Goal: Ask a question

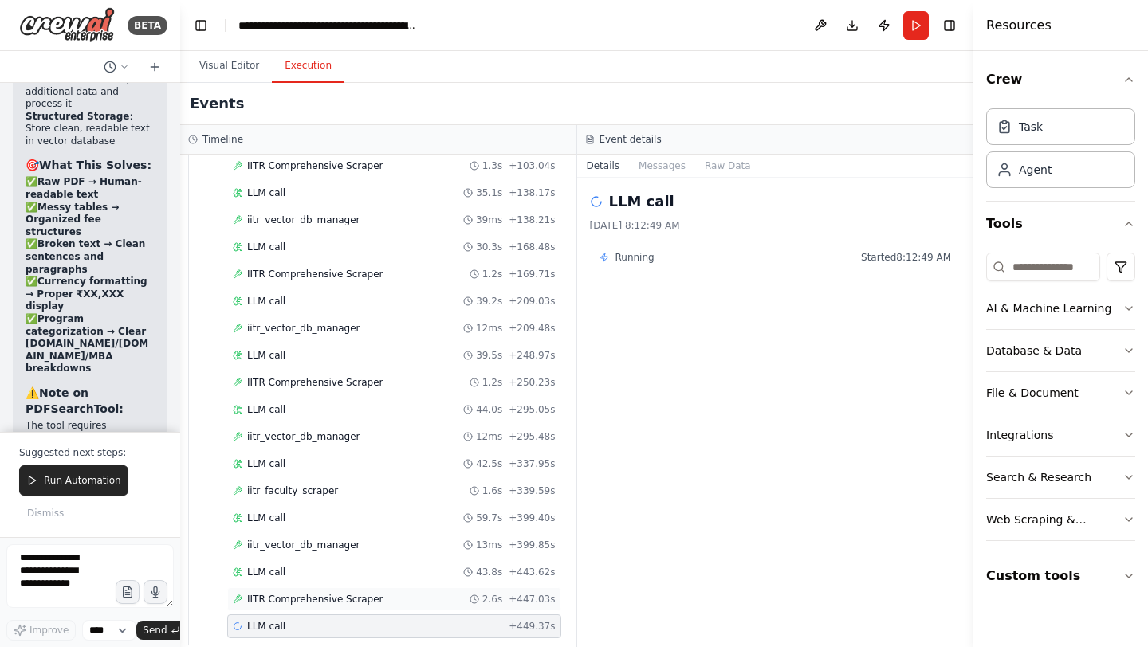
click at [308, 591] on div "IITR Comprehensive Scraper 2.6s + 447.03s" at bounding box center [394, 599] width 334 height 24
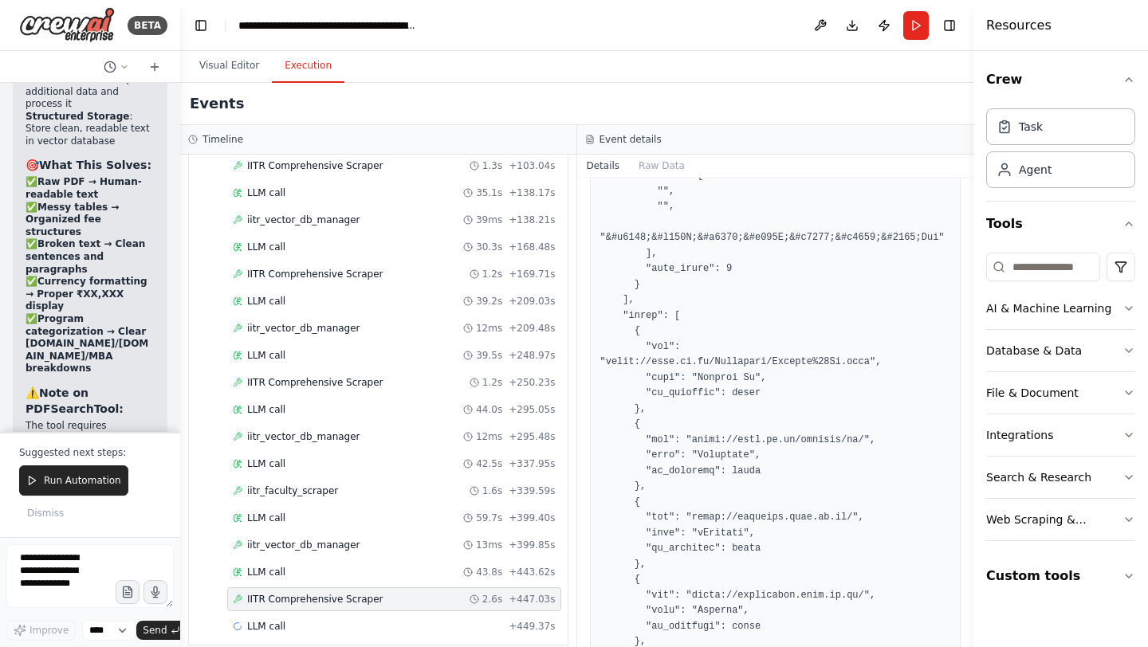
scroll to position [949, 0]
click at [89, 485] on span "Run Automation" at bounding box center [82, 480] width 77 height 13
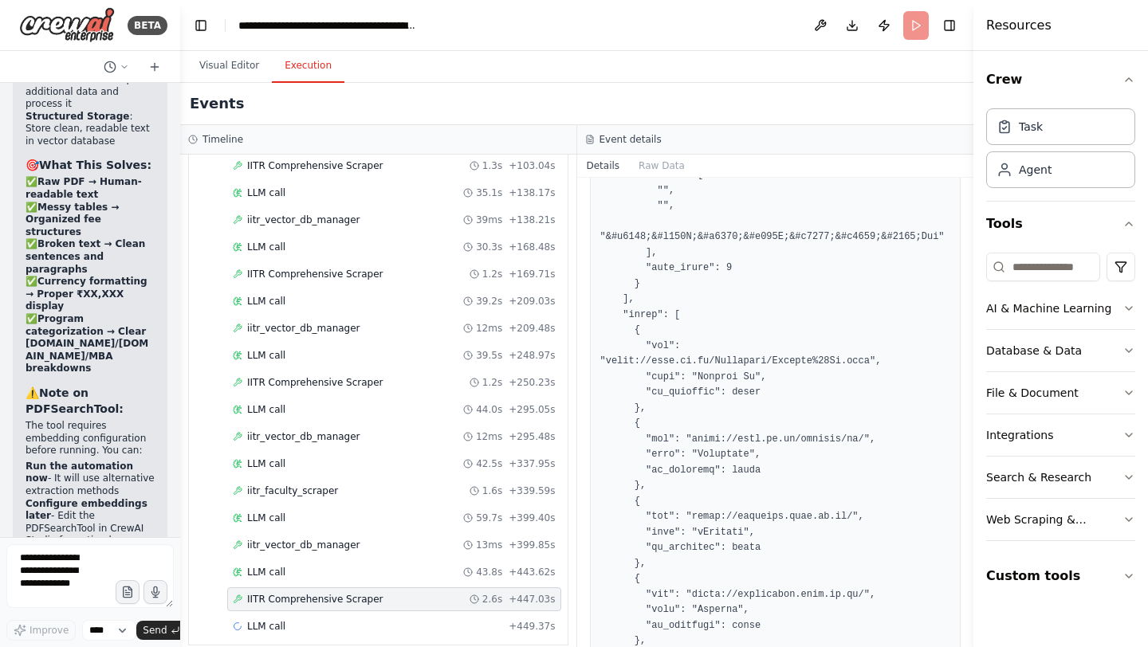
scroll to position [547302, 0]
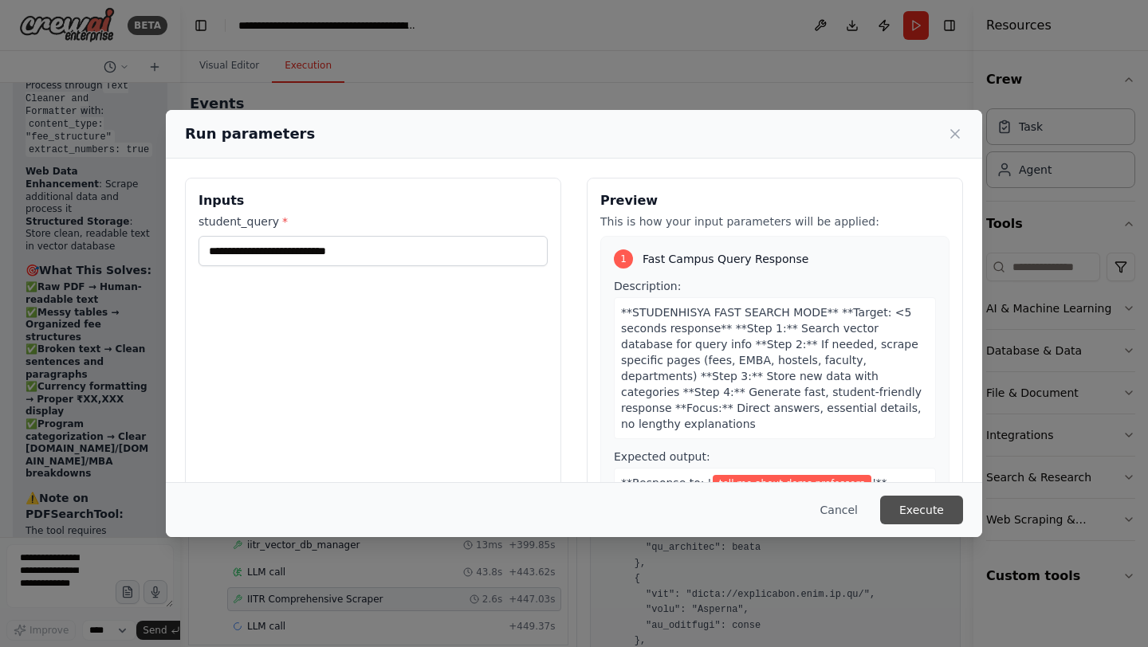
click at [921, 505] on button "Execute" at bounding box center [921, 510] width 83 height 29
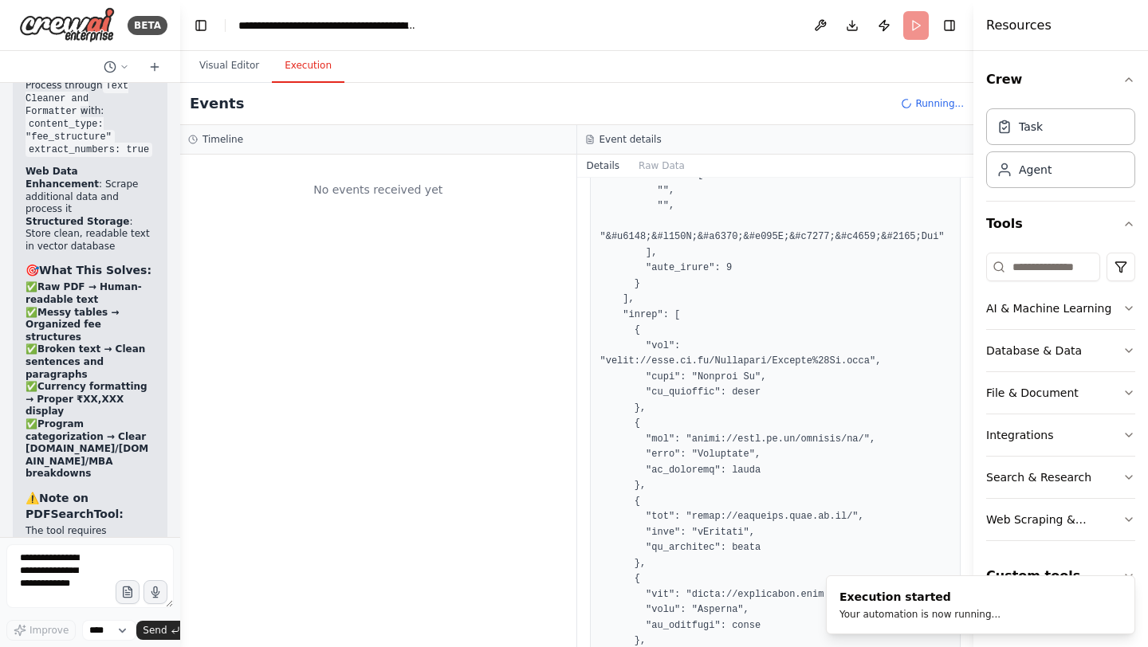
scroll to position [0, 0]
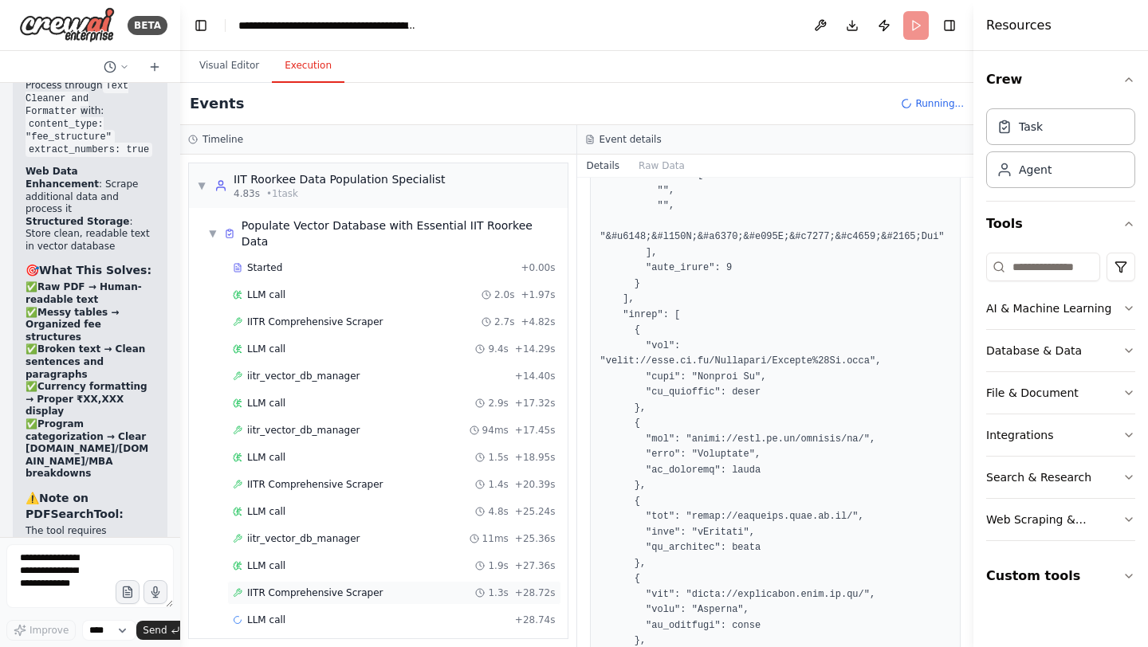
click at [347, 587] on span "IITR Comprehensive Scraper" at bounding box center [315, 593] width 136 height 13
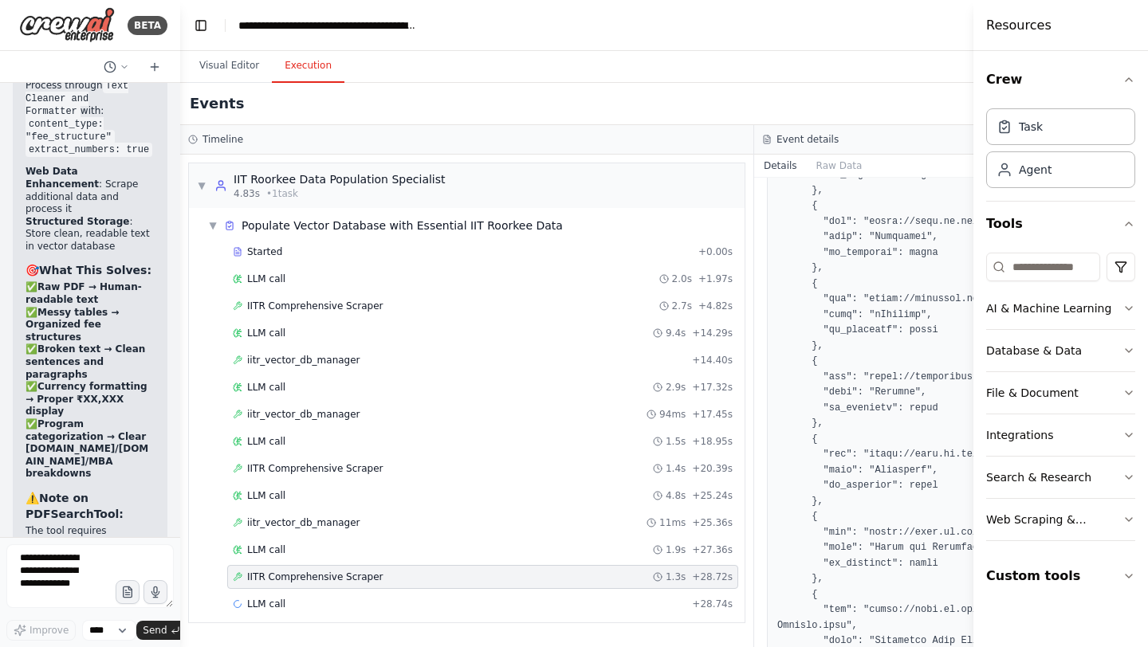
scroll to position [933, 0]
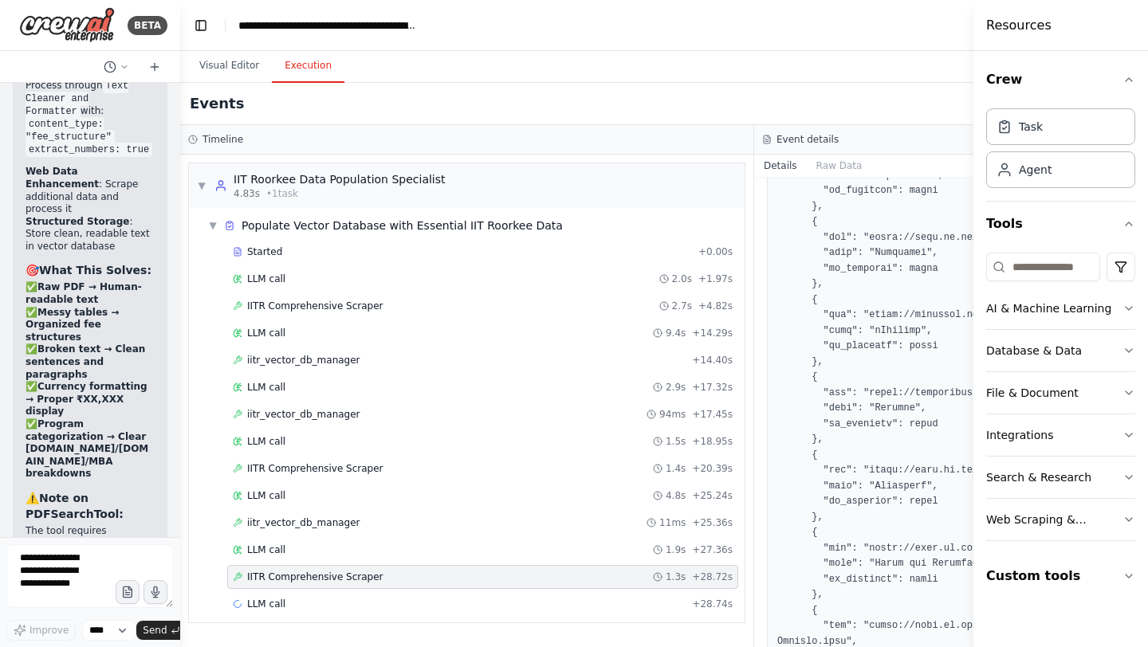
click at [347, 579] on span "IITR Comprehensive Scraper" at bounding box center [315, 577] width 136 height 13
click at [328, 464] on span "IITR Comprehensive Scraper" at bounding box center [315, 468] width 136 height 13
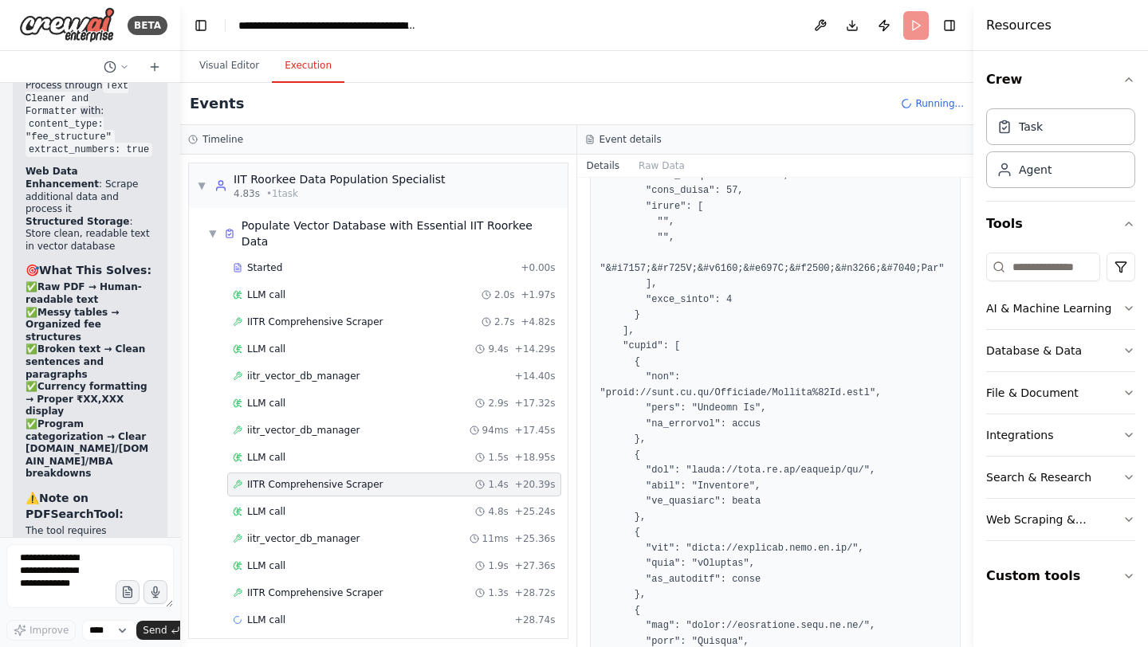
scroll to position [949, 0]
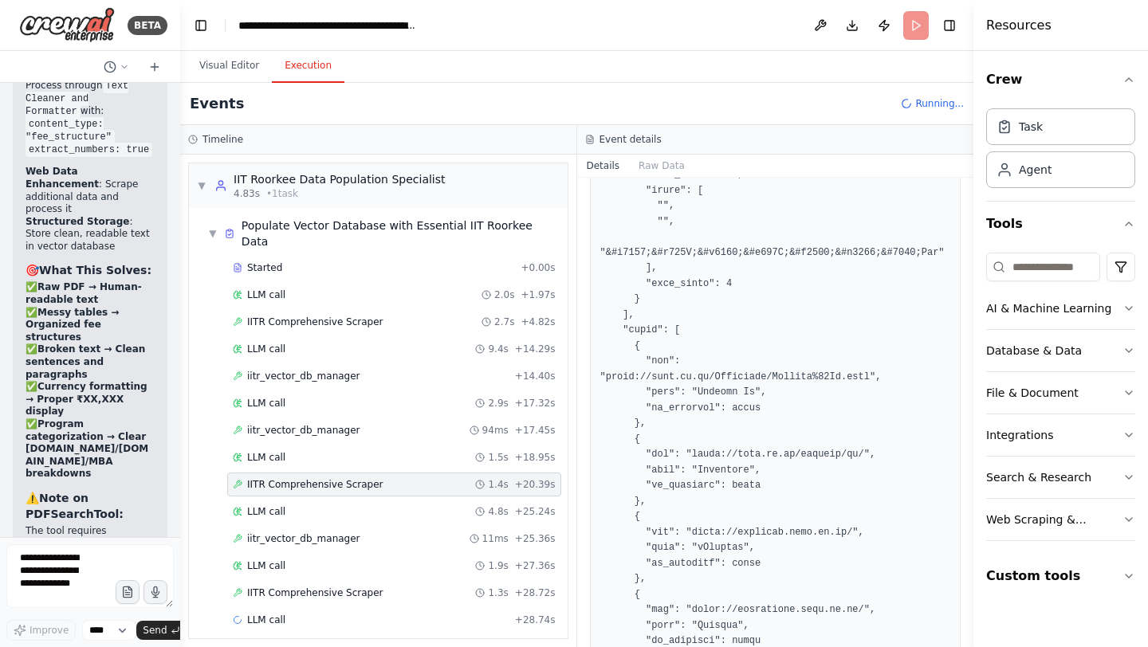
click at [328, 478] on span "IITR Comprehensive Scraper" at bounding box center [315, 484] width 136 height 13
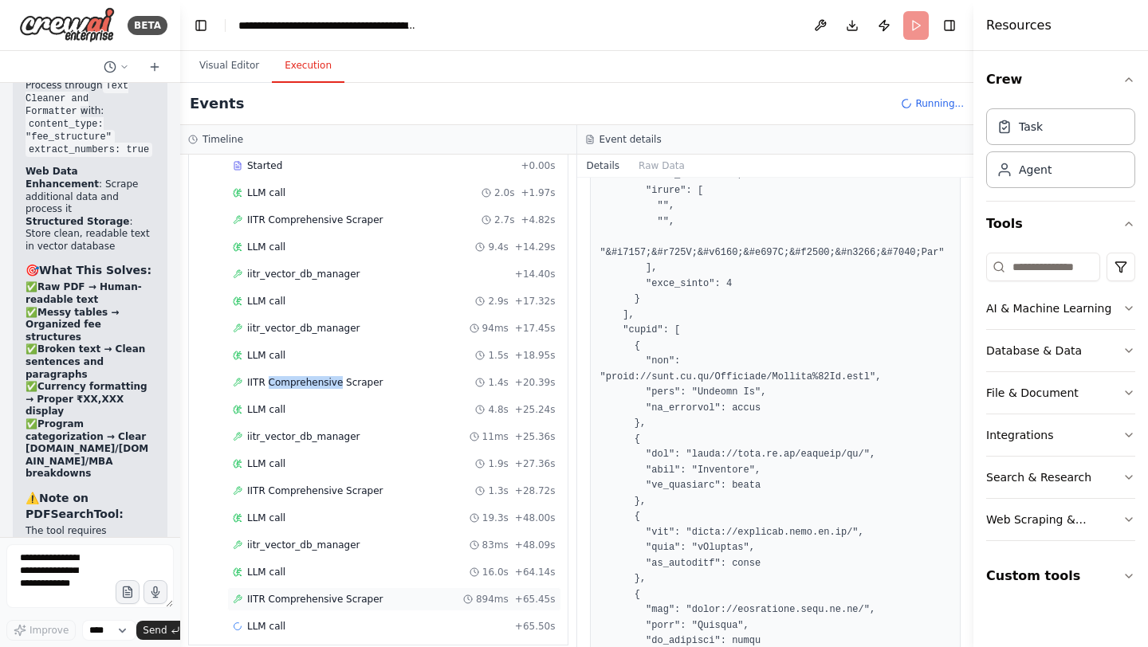
click at [313, 593] on span "IITR Comprehensive Scraper" at bounding box center [315, 599] width 136 height 13
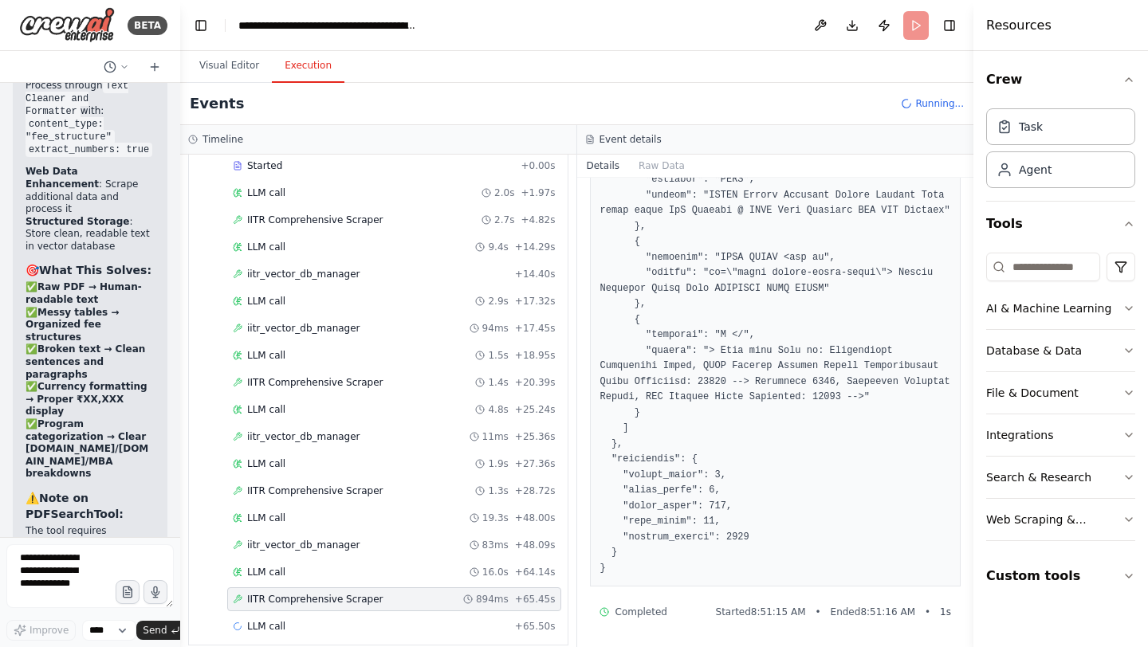
scroll to position [4254, 0]
click at [343, 646] on span "iitr_vector_db_manager" at bounding box center [303, 653] width 113 height 13
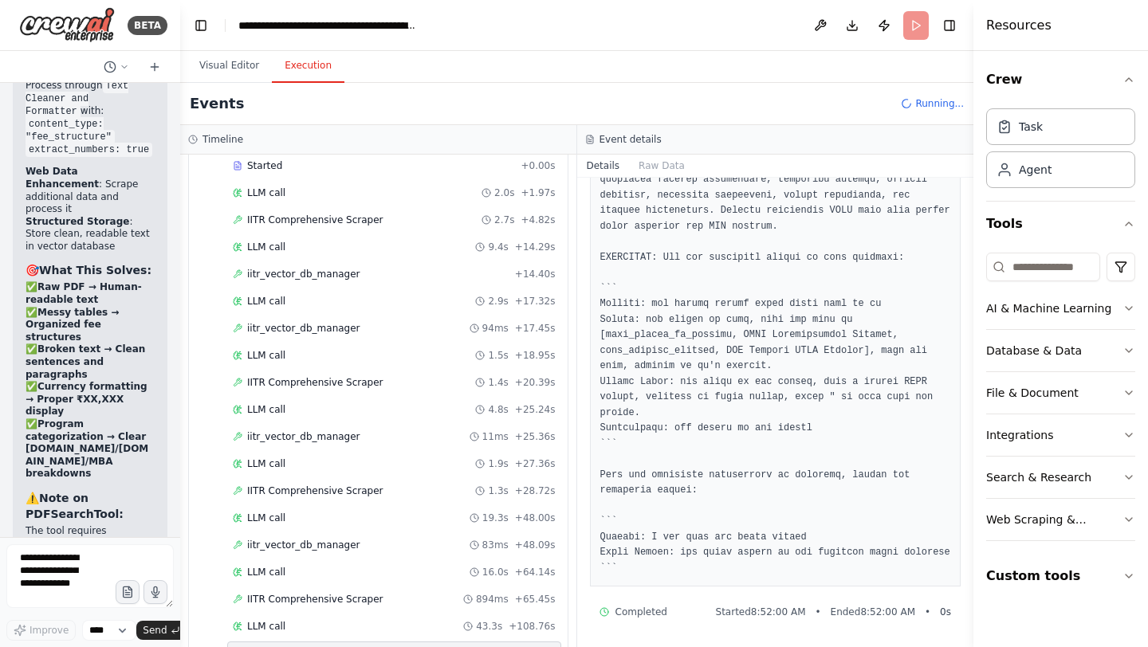
scroll to position [156, 0]
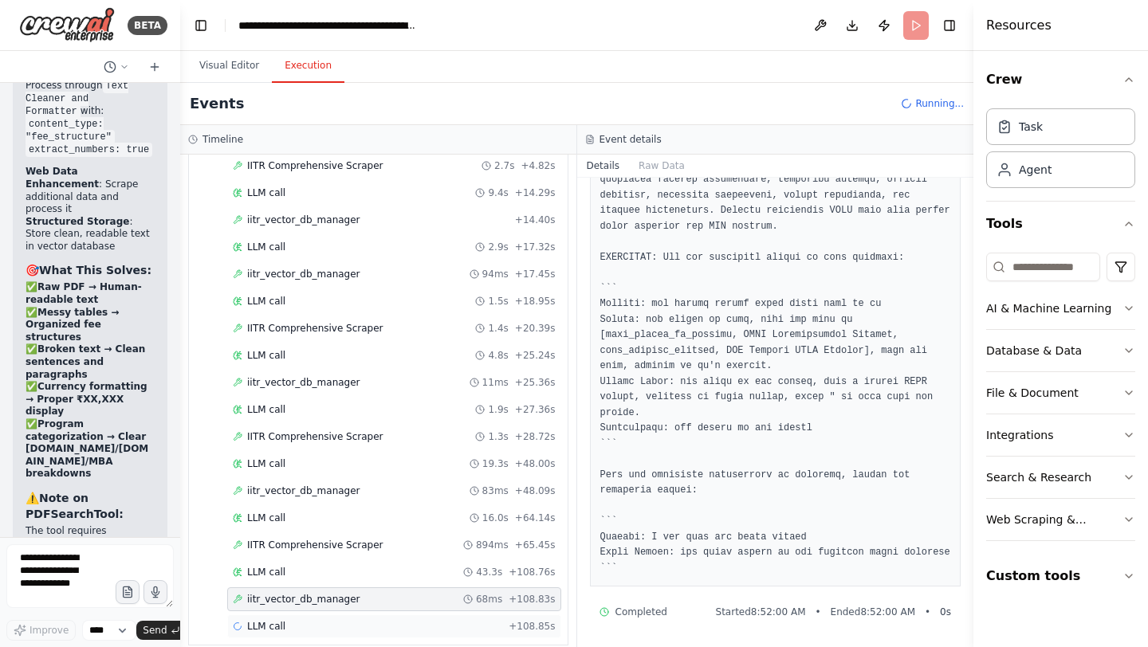
click at [288, 620] on div "LLM call + 108.85s" at bounding box center [394, 626] width 323 height 13
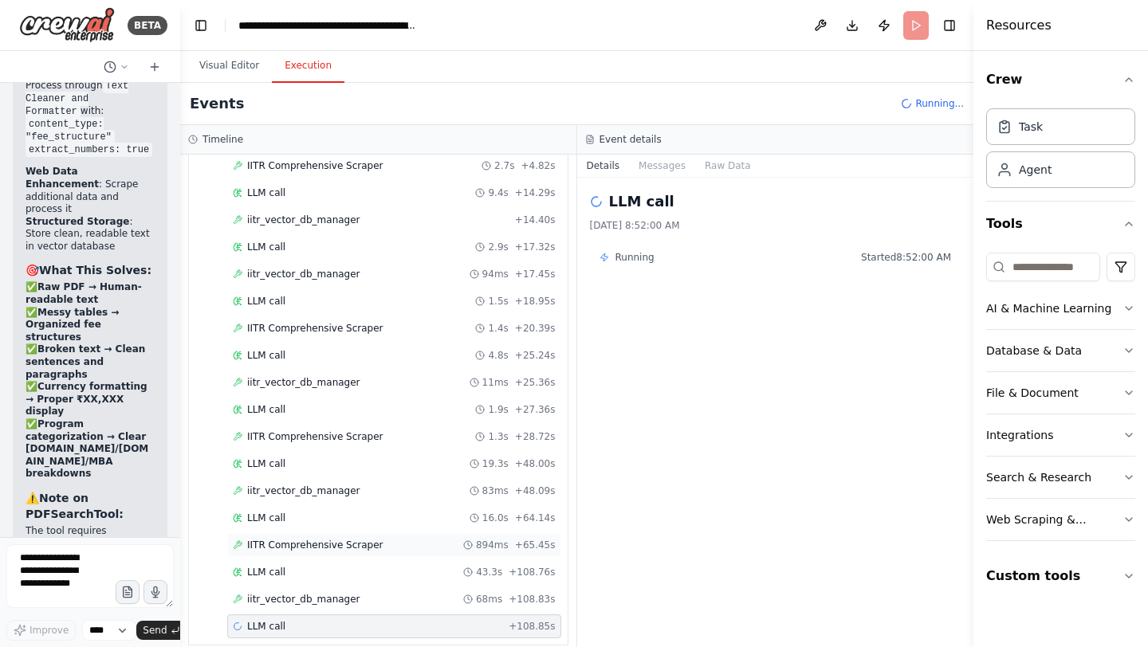
click at [340, 536] on div "IITR Comprehensive Scraper 894ms + 65.45s" at bounding box center [394, 545] width 334 height 24
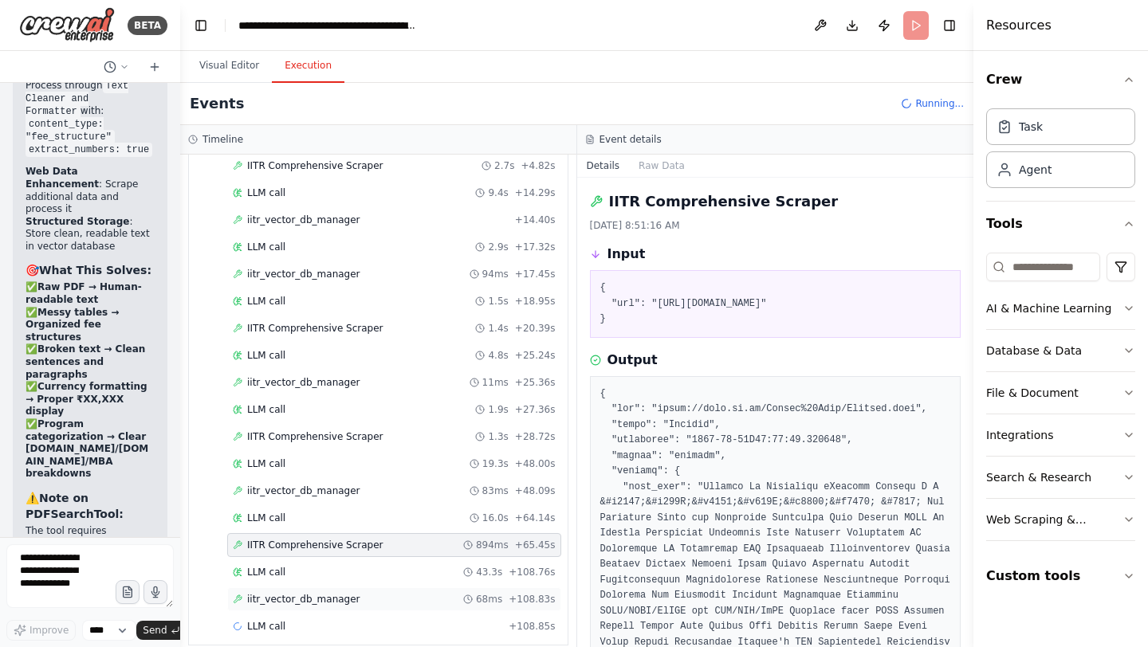
click at [316, 593] on span "iitr_vector_db_manager" at bounding box center [303, 599] width 113 height 13
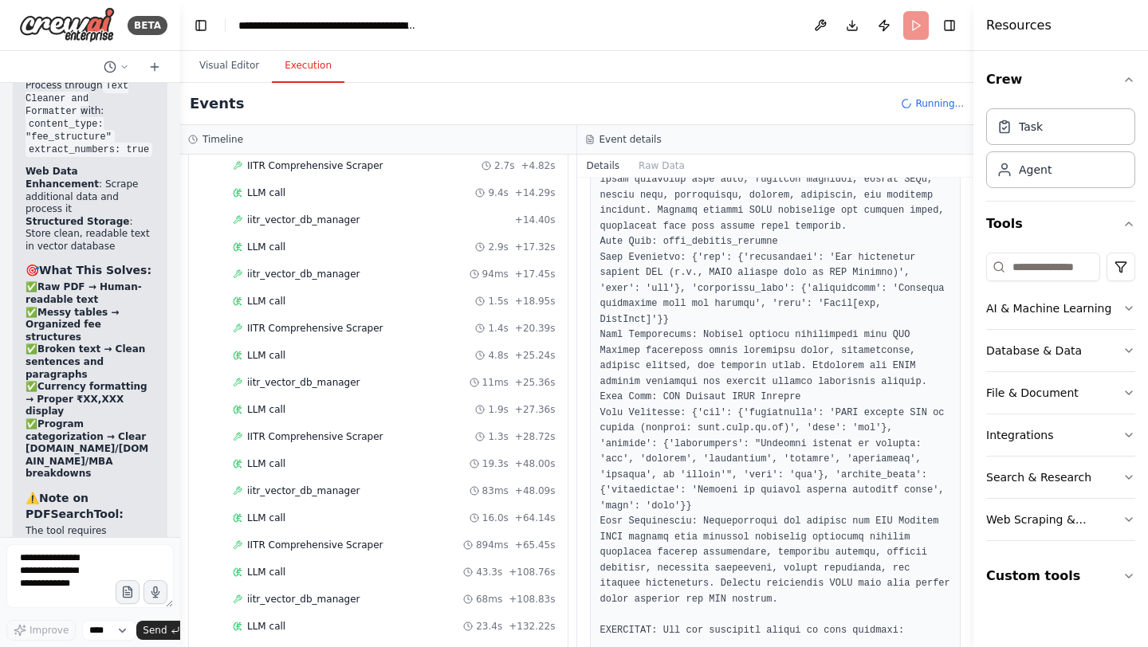
scroll to position [319, 0]
click at [324, 593] on span "iitr_faculty_scraper" at bounding box center [292, 599] width 91 height 13
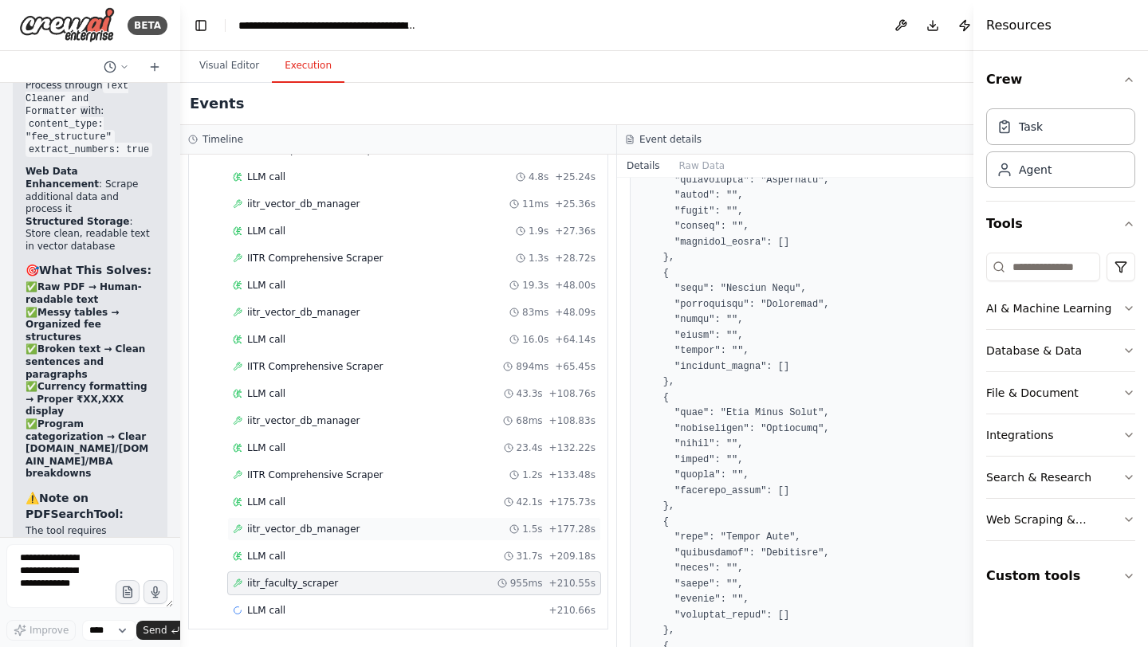
click at [333, 533] on span "iitr_vector_db_manager" at bounding box center [303, 529] width 113 height 13
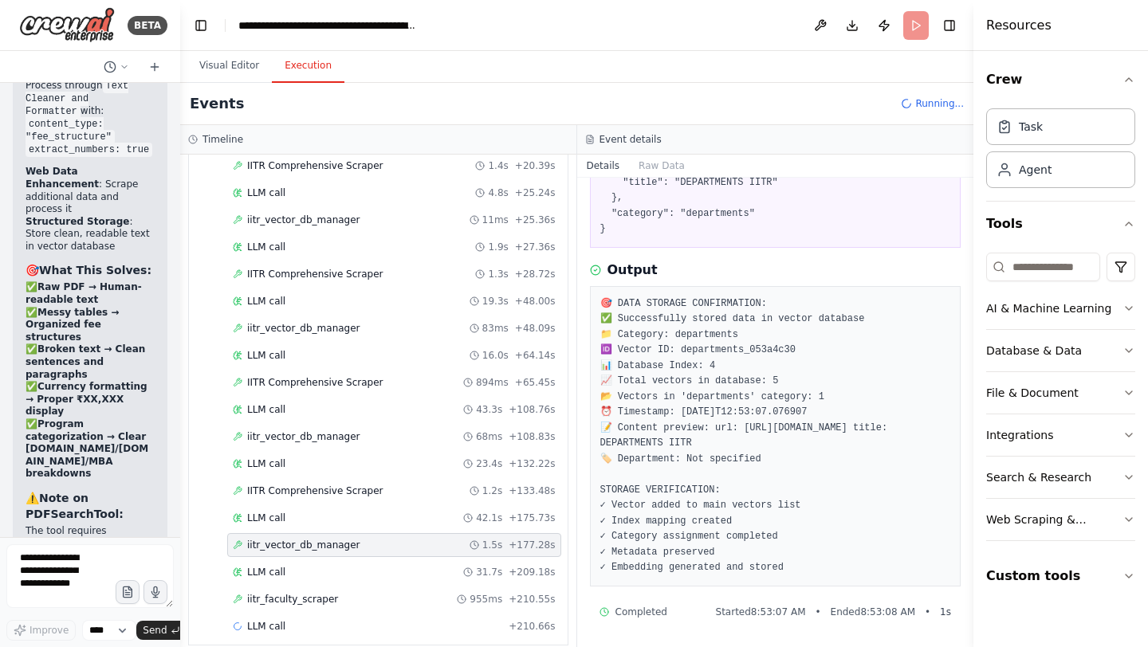
scroll to position [323, 0]
click at [296, 620] on div "LLM call + 210.66s" at bounding box center [394, 626] width 323 height 13
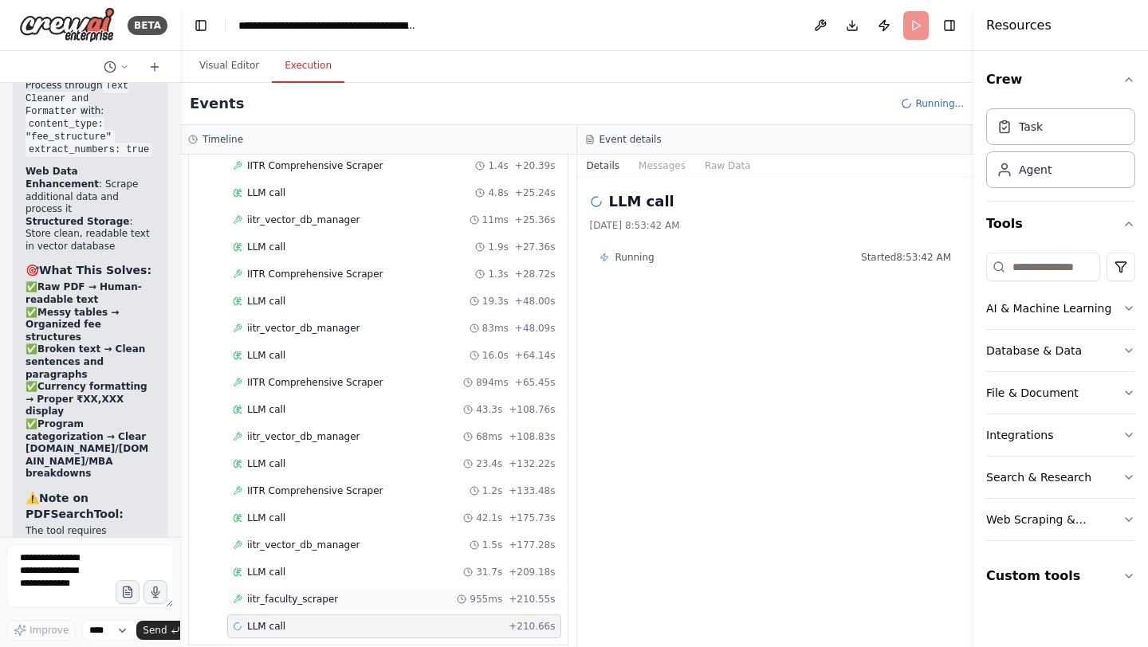
click at [315, 593] on span "iitr_faculty_scraper" at bounding box center [292, 599] width 91 height 13
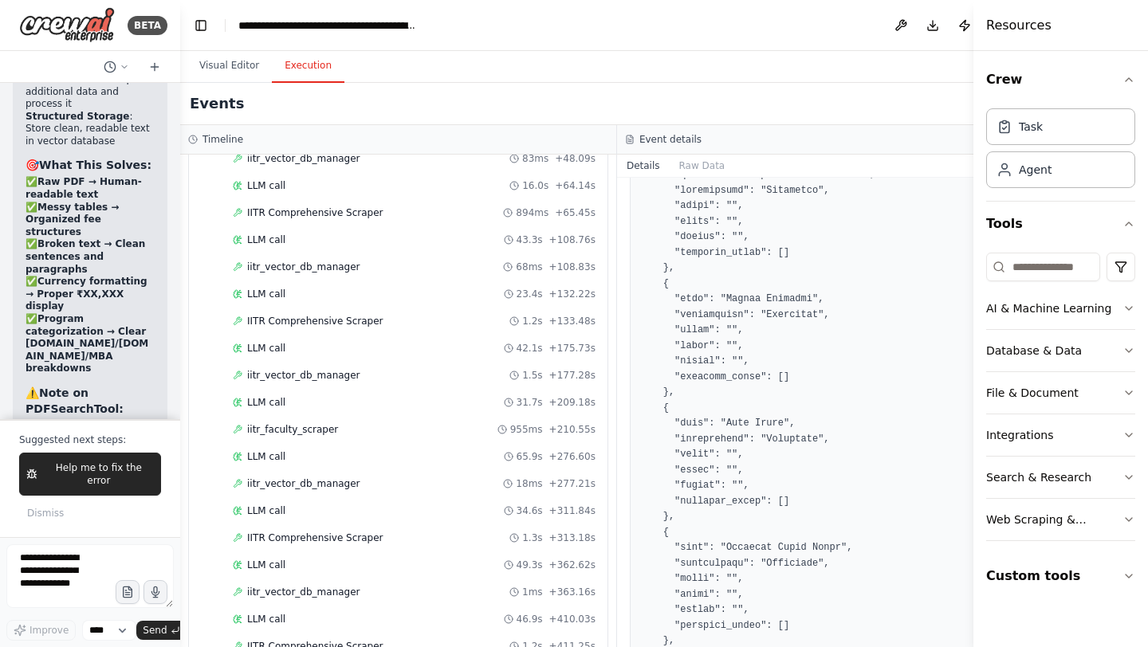
scroll to position [536, 0]
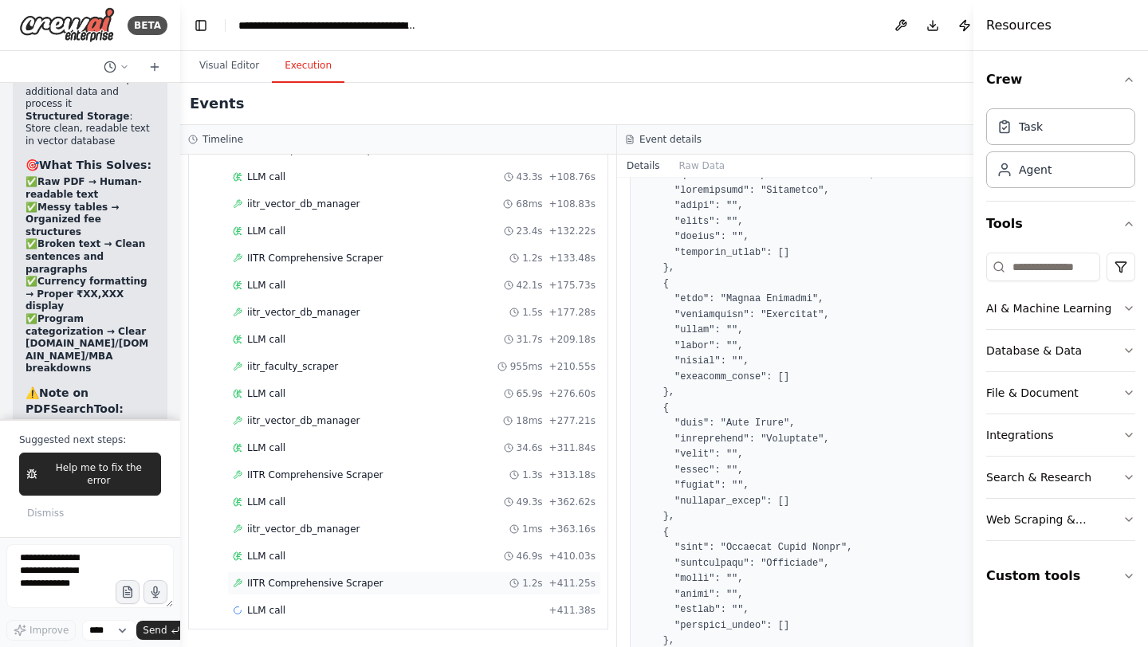
click at [332, 583] on span "IITR Comprehensive Scraper" at bounding box center [315, 583] width 136 height 13
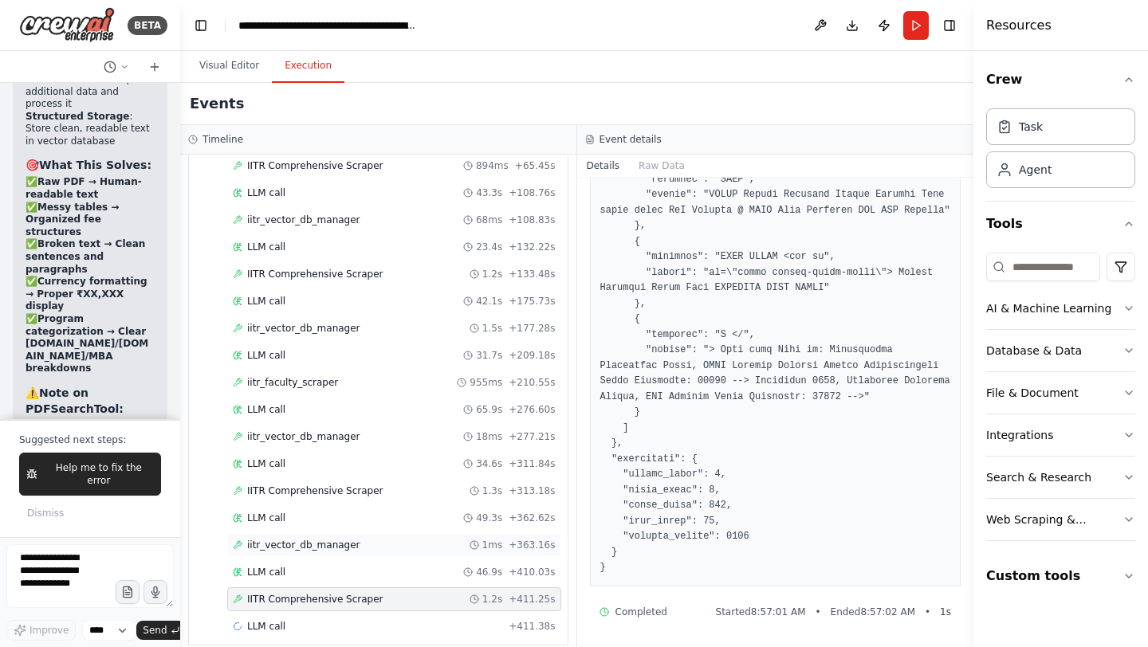
click at [304, 539] on span "iitr_vector_db_manager" at bounding box center [303, 545] width 113 height 13
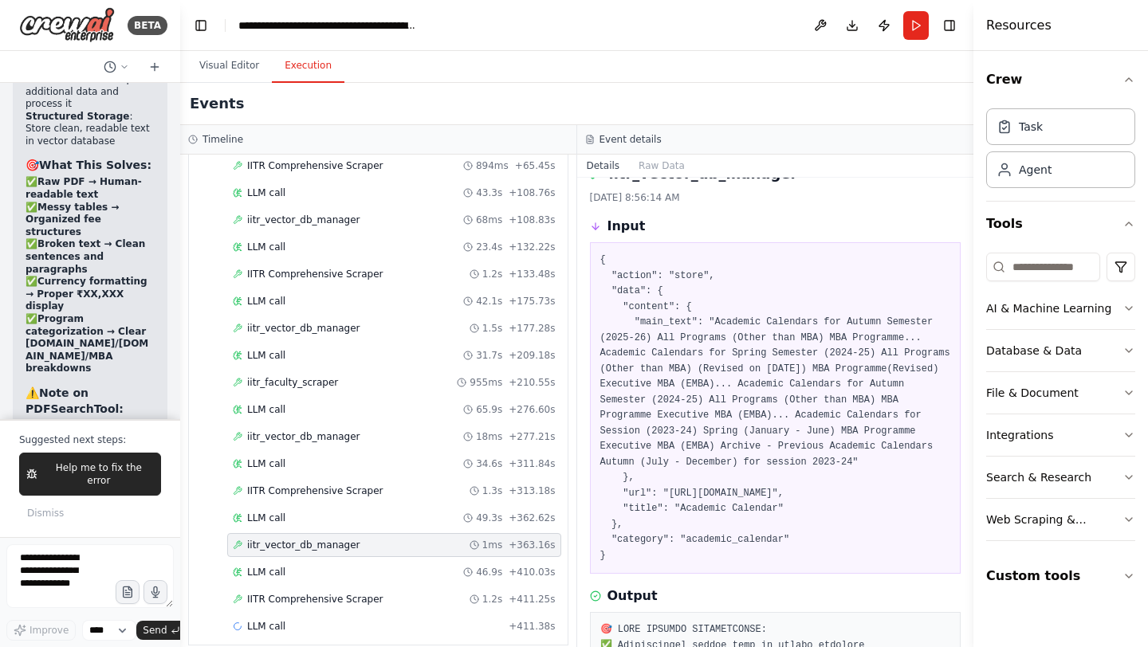
scroll to position [0, 0]
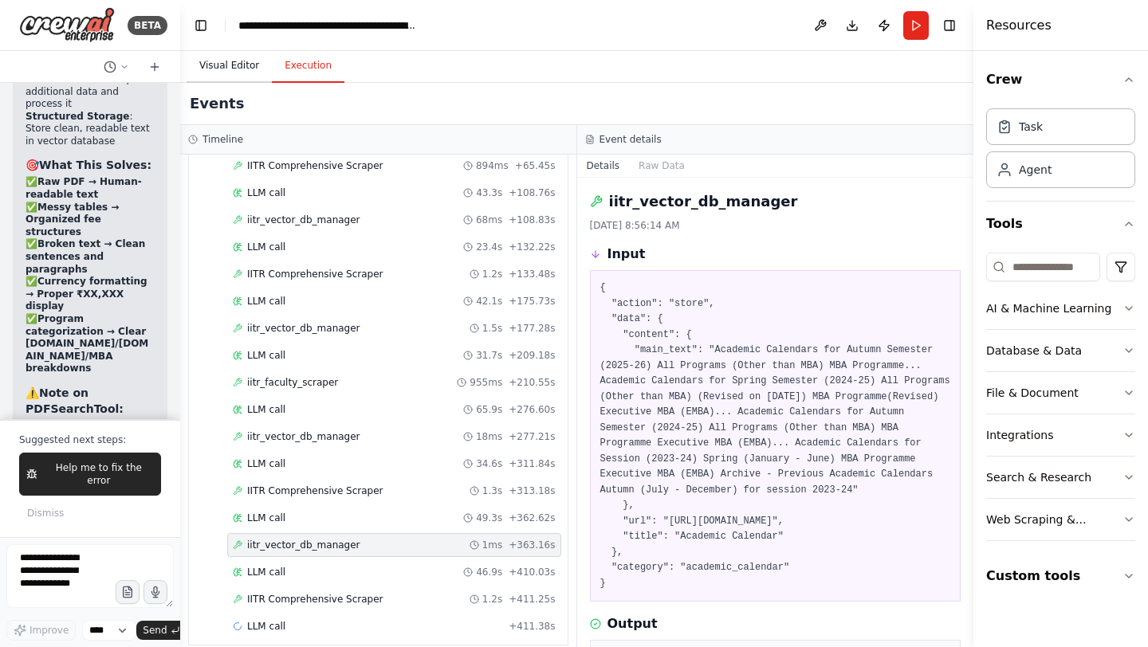
click at [232, 65] on button "Visual Editor" at bounding box center [228, 65] width 85 height 33
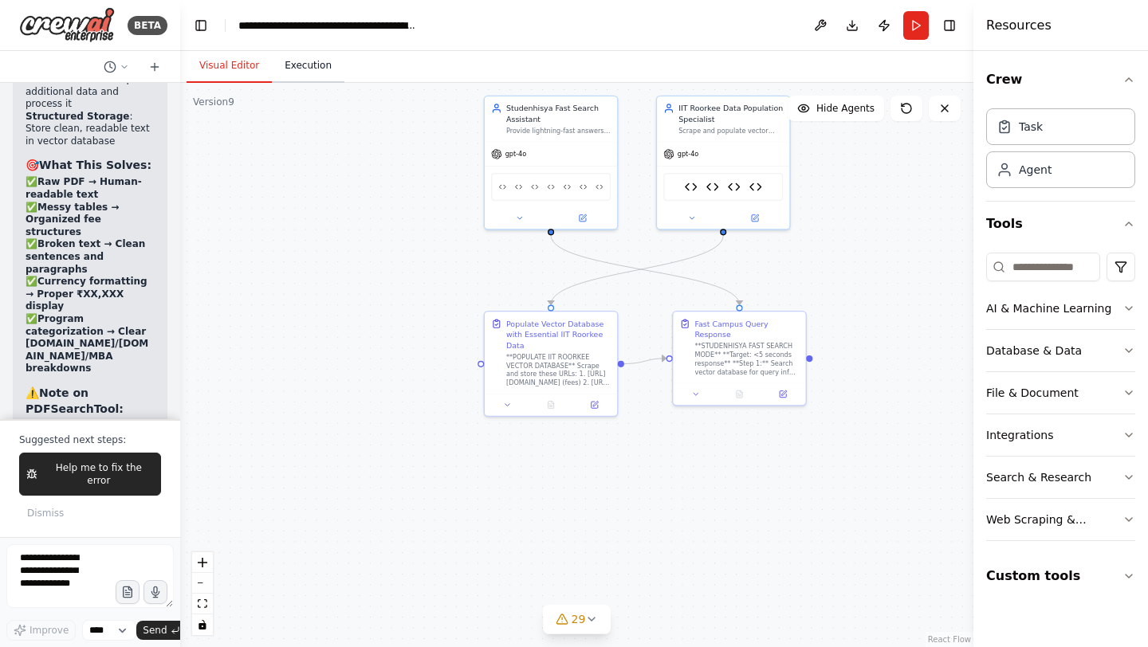
click at [300, 69] on button "Execution" at bounding box center [308, 65] width 73 height 33
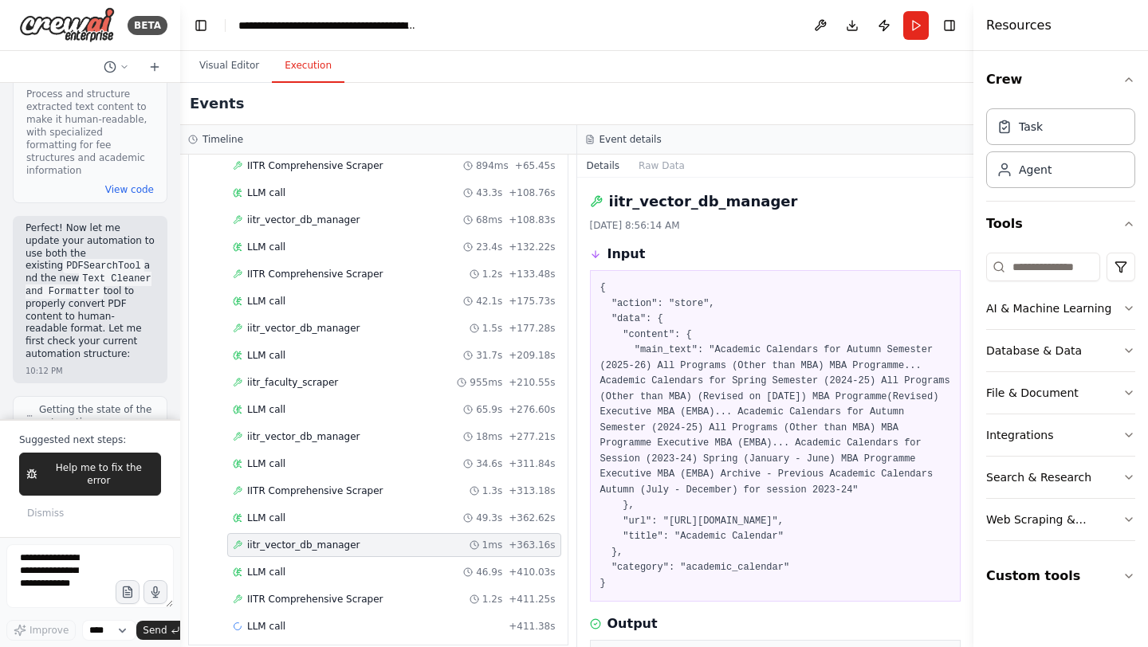
scroll to position [545396, 0]
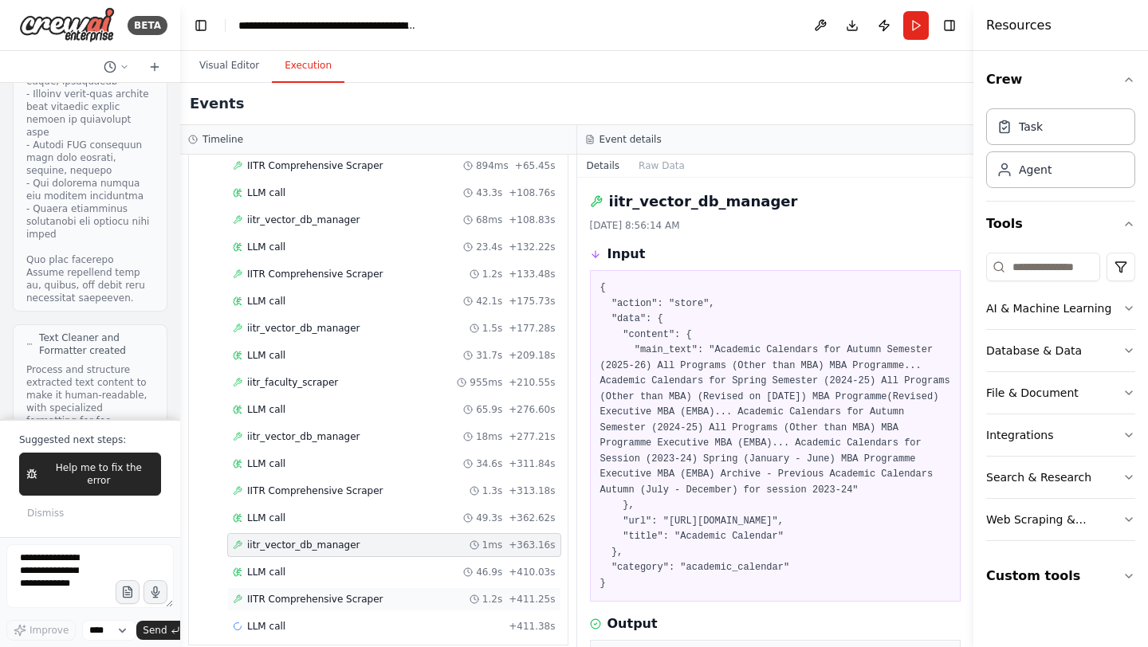
click at [328, 593] on span "IITR Comprehensive Scraper" at bounding box center [315, 599] width 136 height 13
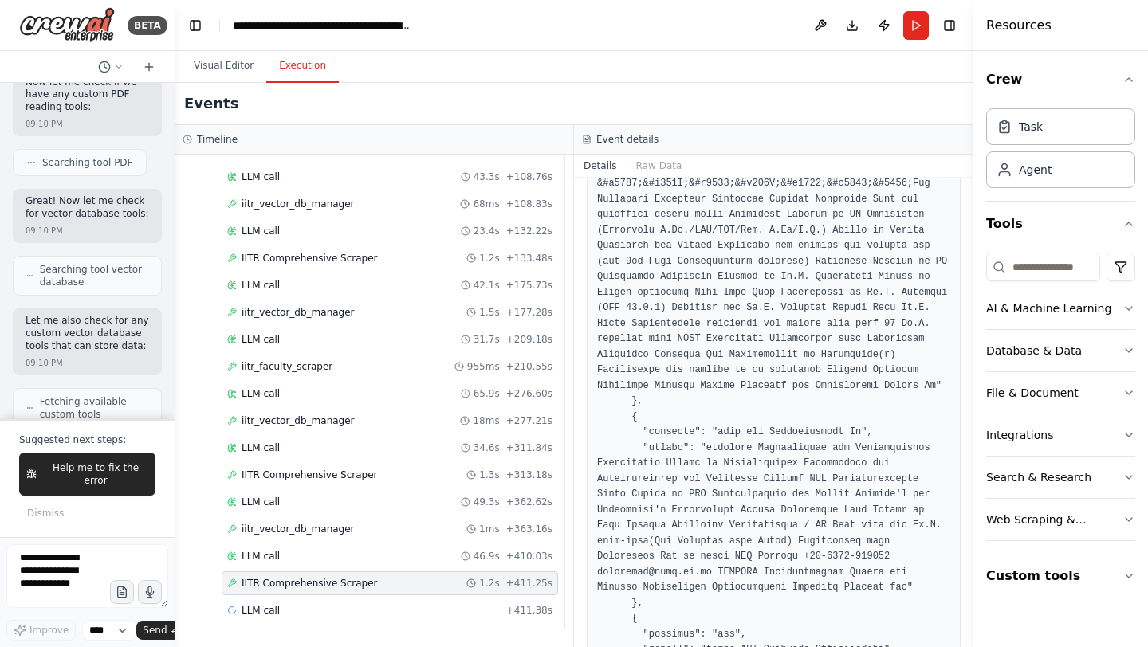
scroll to position [556109, 0]
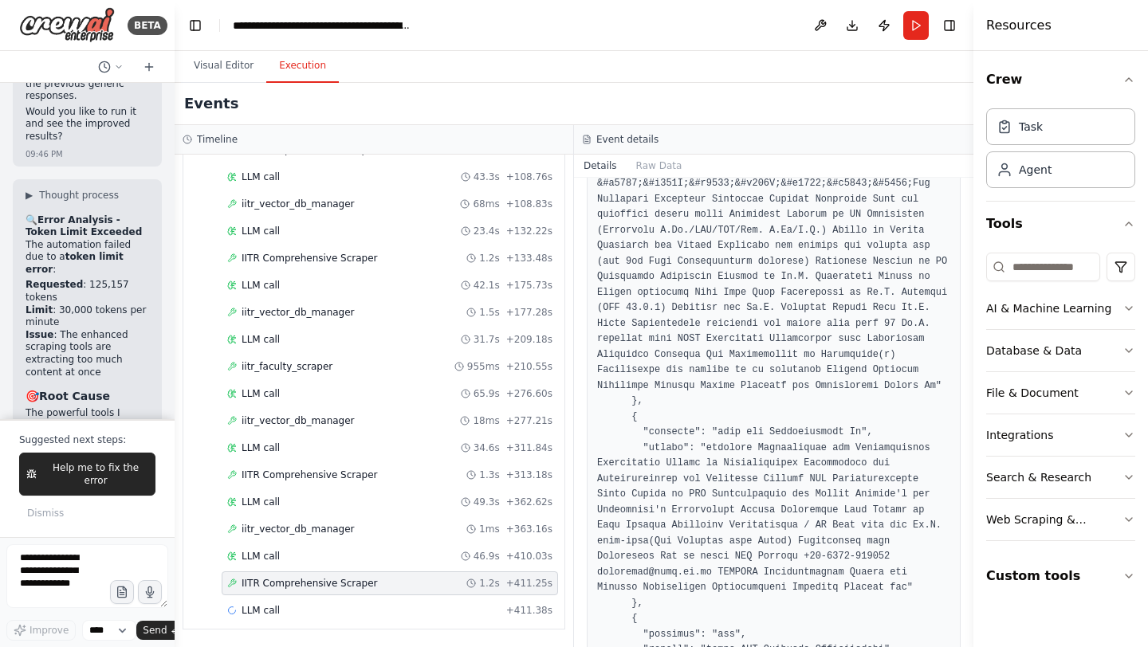
drag, startPoint x: 175, startPoint y: 418, endPoint x: 175, endPoint y: 302, distance: 115.6
click at [175, 302] on div "BETA Hello! I'm the CrewAI assistant. What kind of automation do you want to bu…" at bounding box center [574, 323] width 1148 height 647
click at [261, 614] on span "LLM call" at bounding box center [260, 610] width 38 height 13
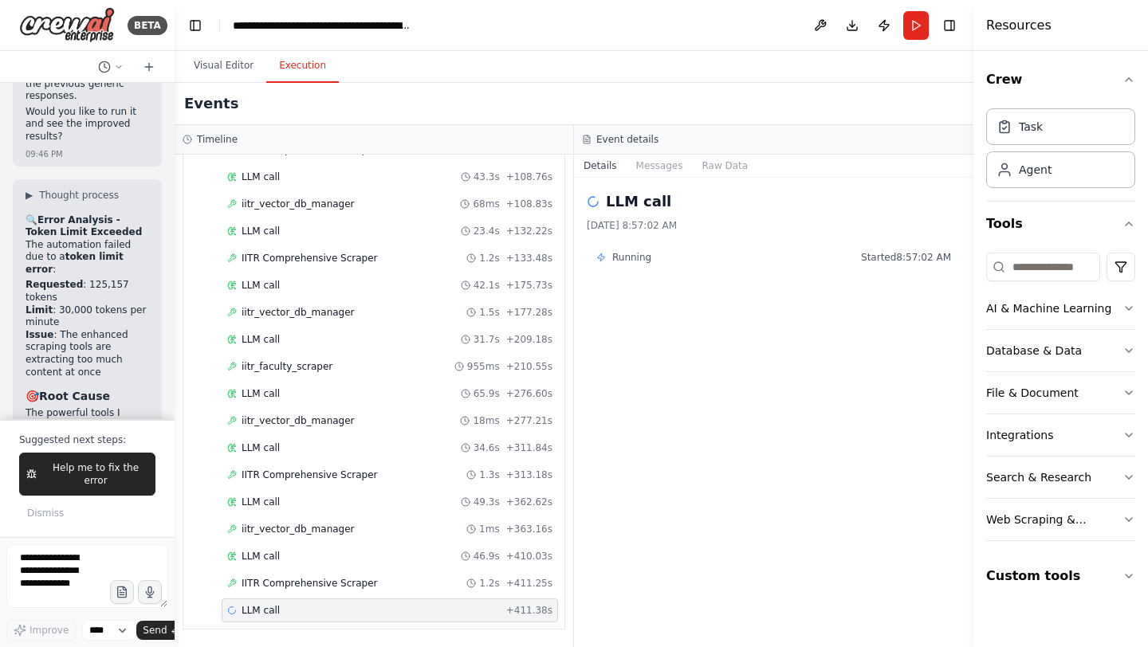
click at [261, 614] on span "LLM call" at bounding box center [260, 610] width 38 height 13
click at [228, 60] on button "Visual Editor" at bounding box center [223, 65] width 85 height 33
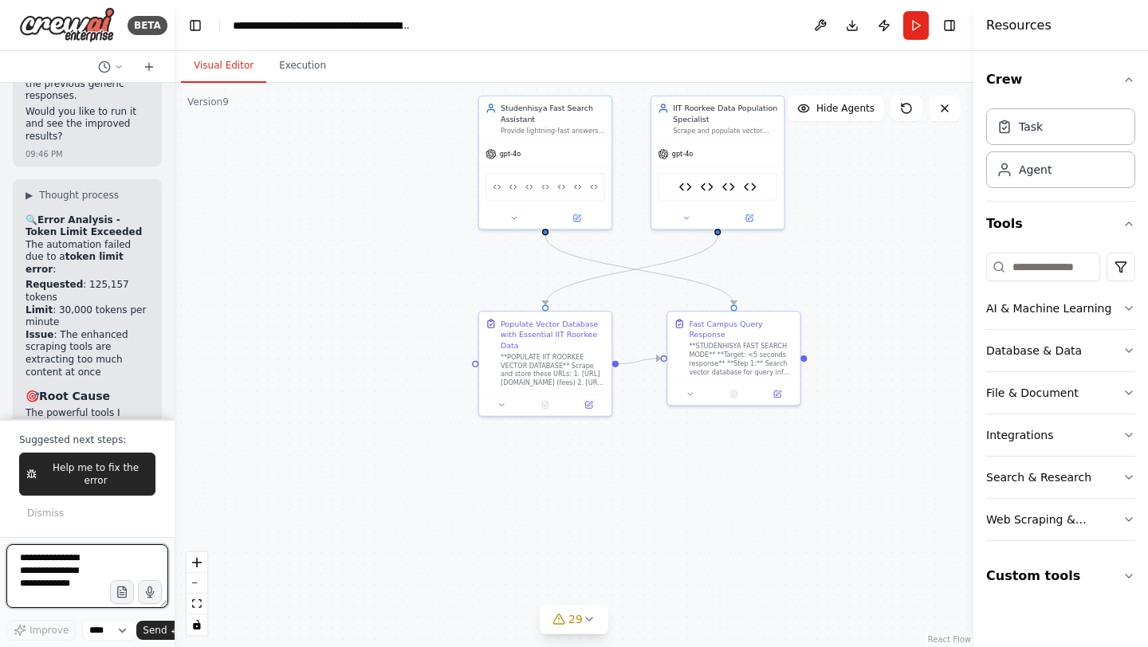
click at [53, 568] on textarea at bounding box center [87, 576] width 162 height 64
click at [311, 65] on button "Execution" at bounding box center [302, 65] width 73 height 33
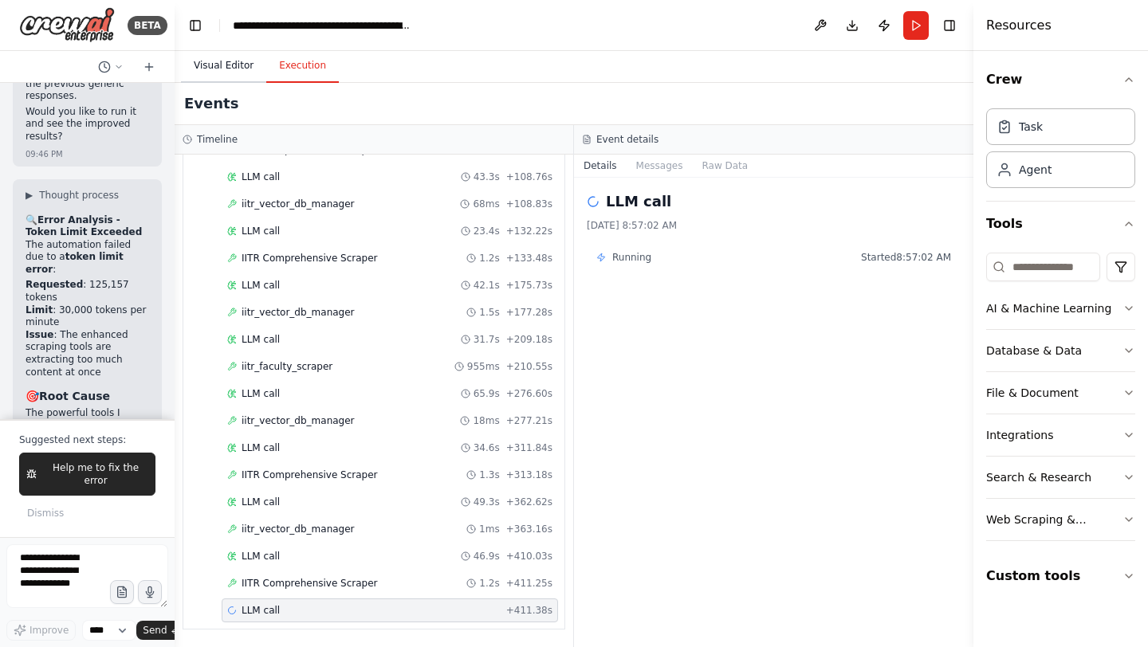
click at [238, 71] on button "Visual Editor" at bounding box center [223, 65] width 85 height 33
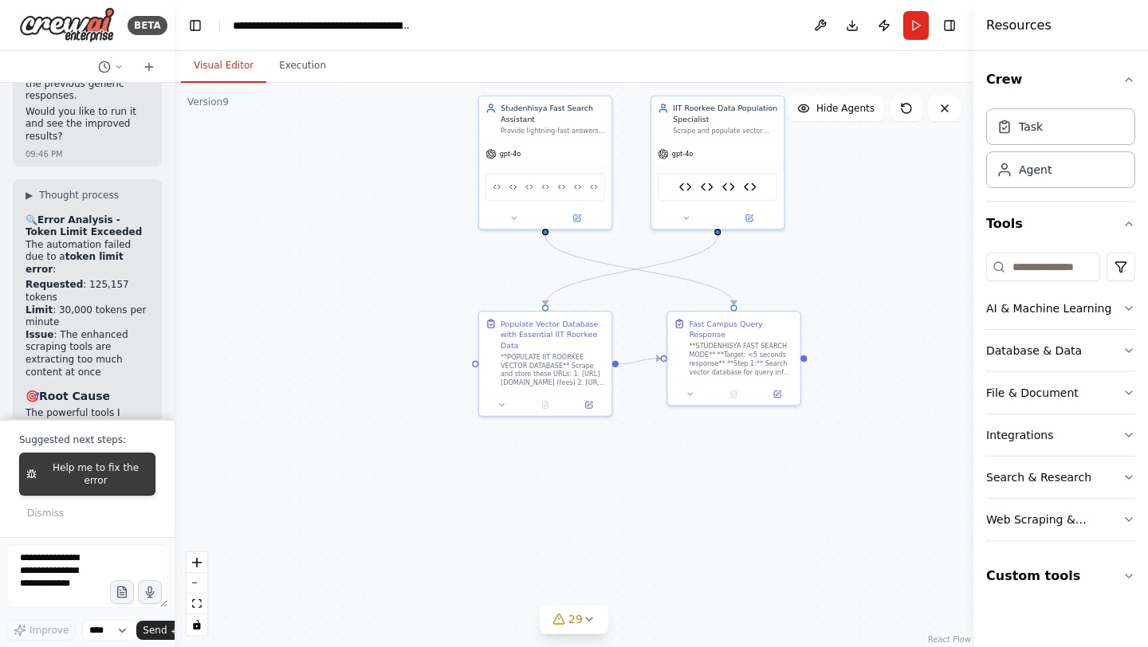
click at [108, 477] on span "Help me to fix the error" at bounding box center [95, 474] width 105 height 26
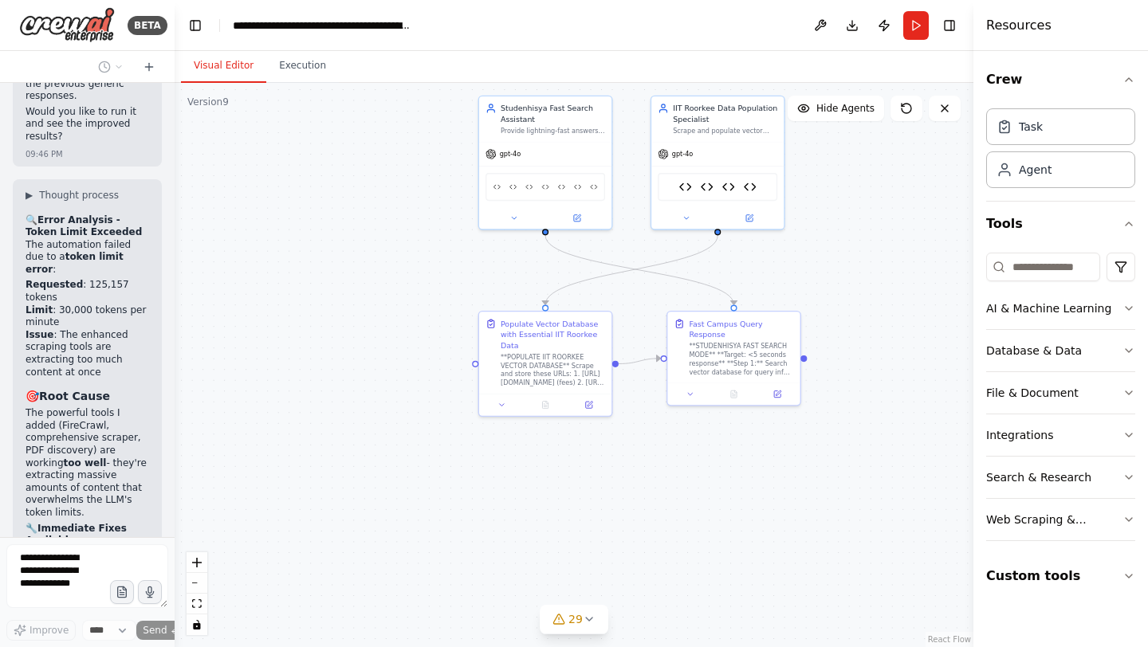
scroll to position [564357, 0]
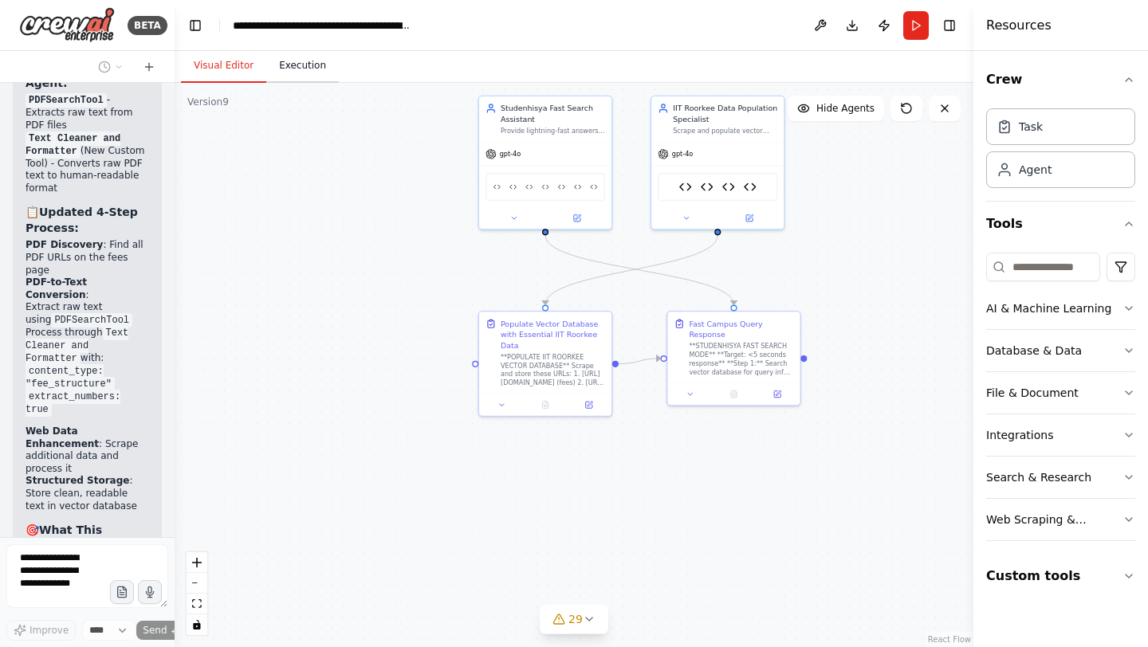
click at [284, 61] on button "Execution" at bounding box center [302, 65] width 73 height 33
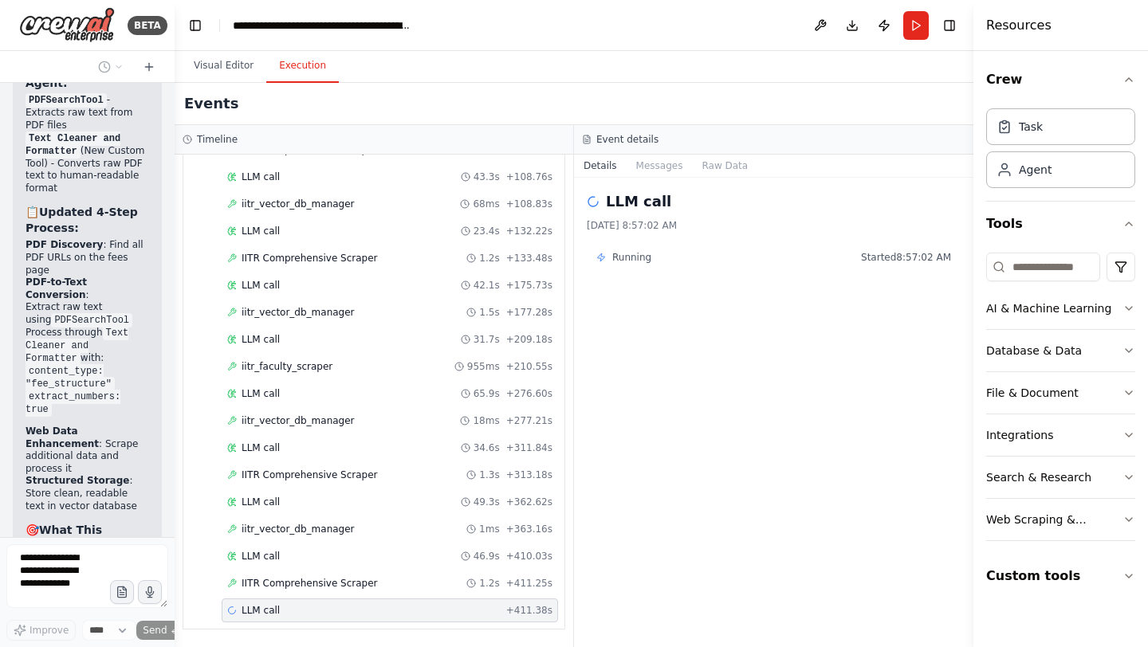
click at [297, 595] on div "Started + 0.00s LLM call 2.0s + 1.97s IITR Comprehensive Scraper 2.7s + 4.82s L…" at bounding box center [380, 164] width 368 height 921
click at [305, 580] on span "IITR Comprehensive Scraper" at bounding box center [309, 583] width 136 height 13
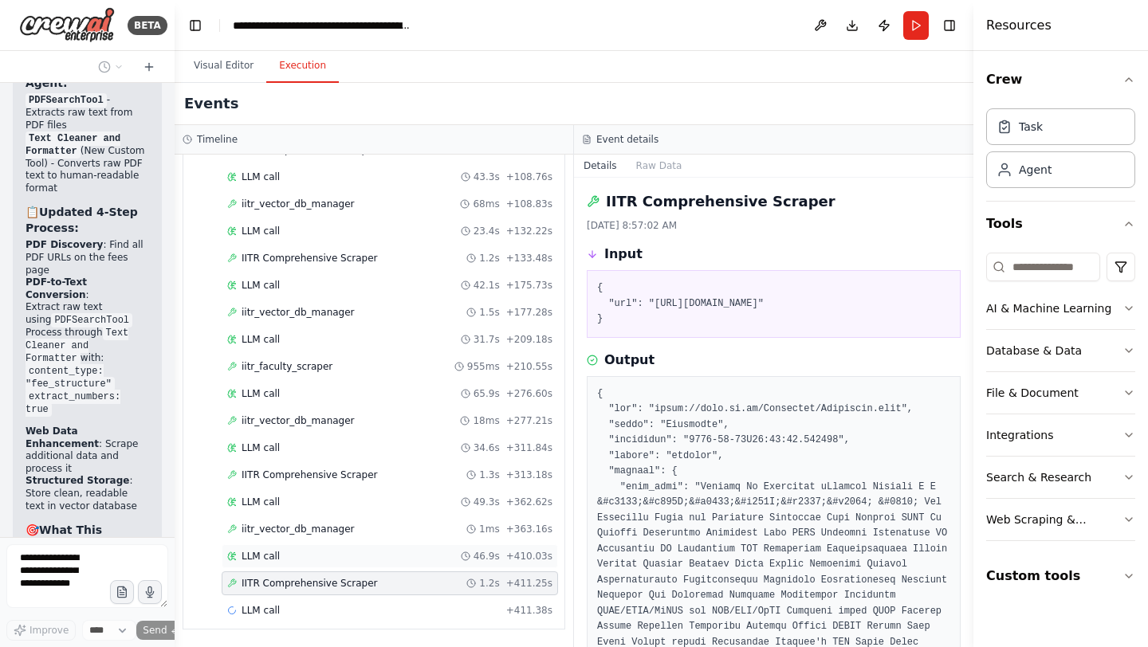
click at [286, 558] on div "LLM call 46.9s + 410.03s" at bounding box center [389, 556] width 325 height 13
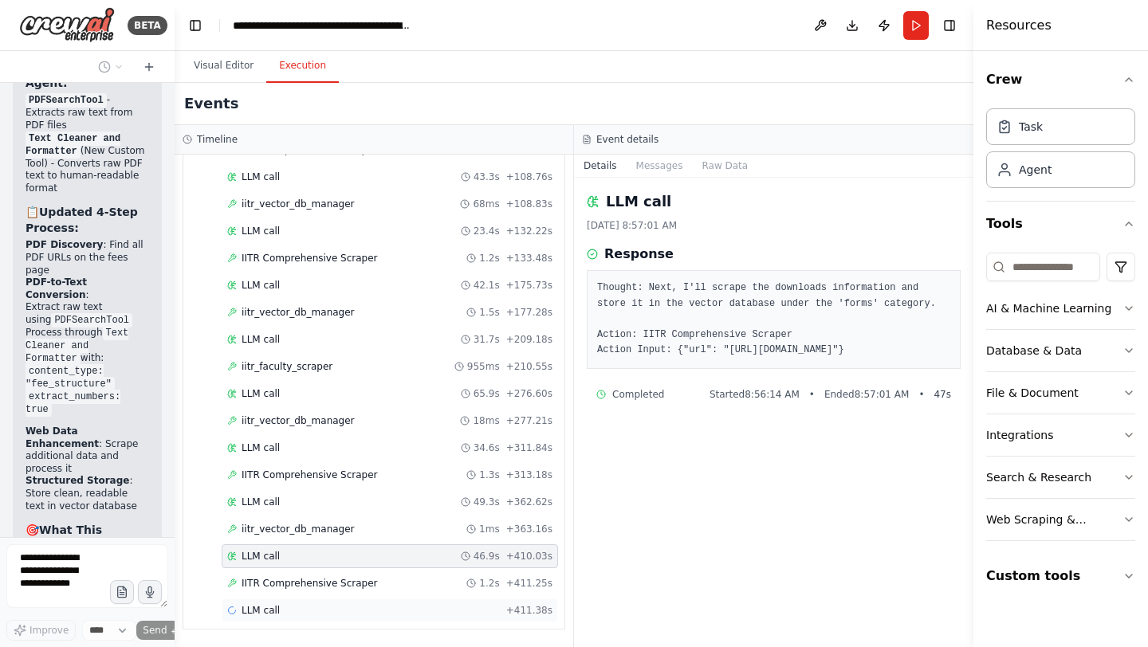
click at [277, 619] on div "LLM call + 411.38s" at bounding box center [390, 611] width 336 height 24
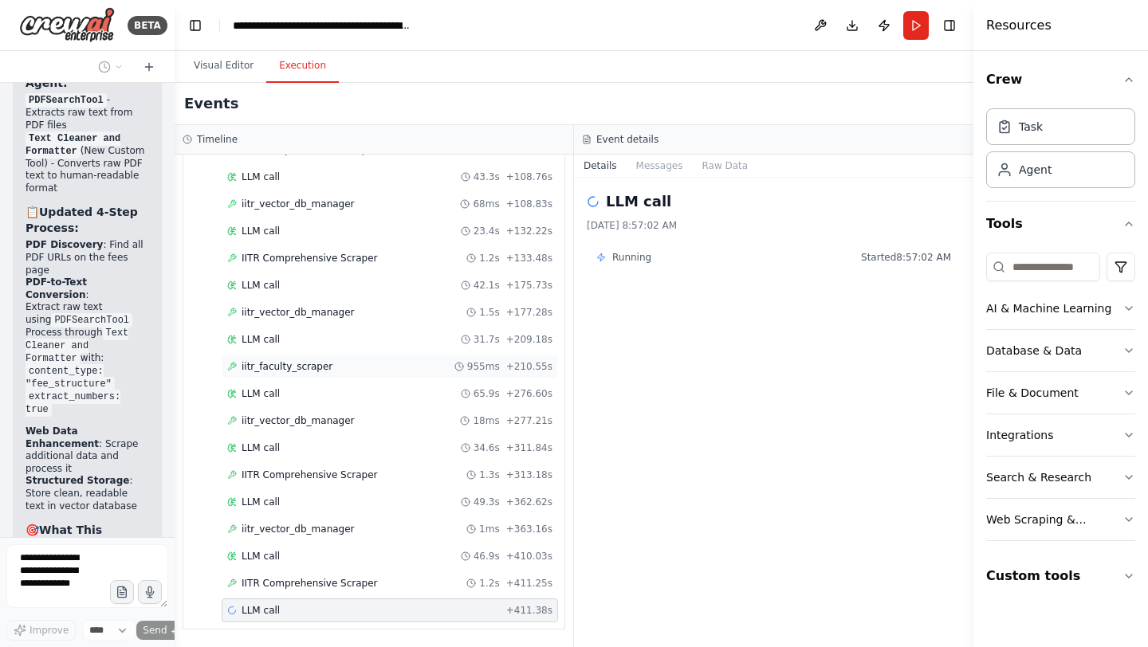
click at [300, 363] on span "iitr_faculty_scraper" at bounding box center [286, 366] width 91 height 13
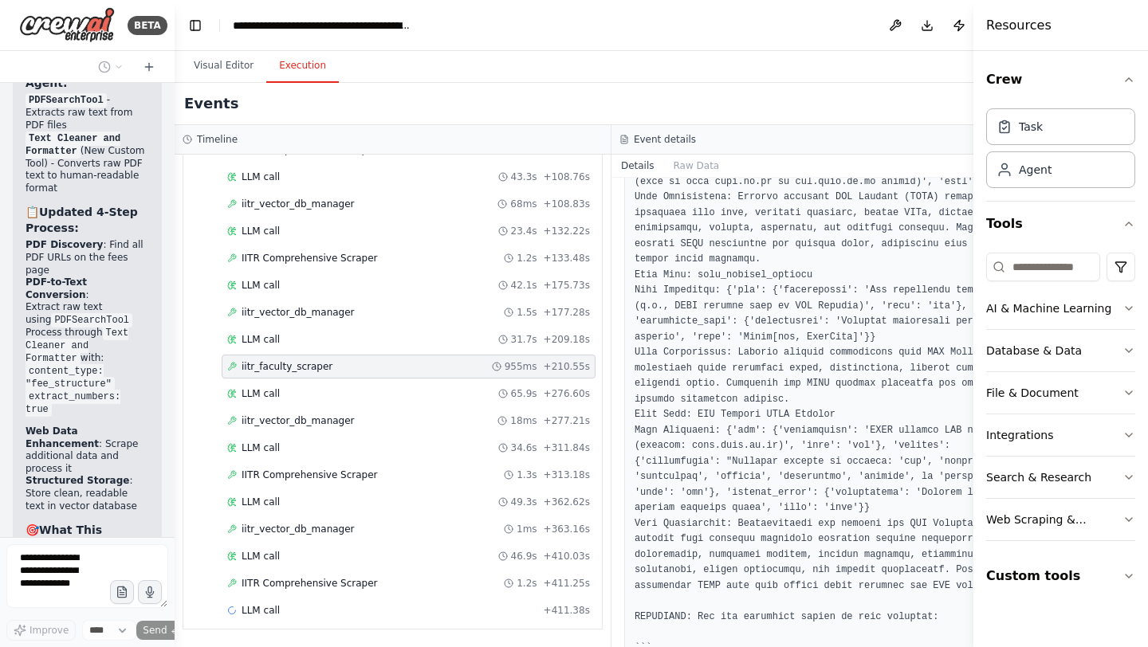
scroll to position [8046, 0]
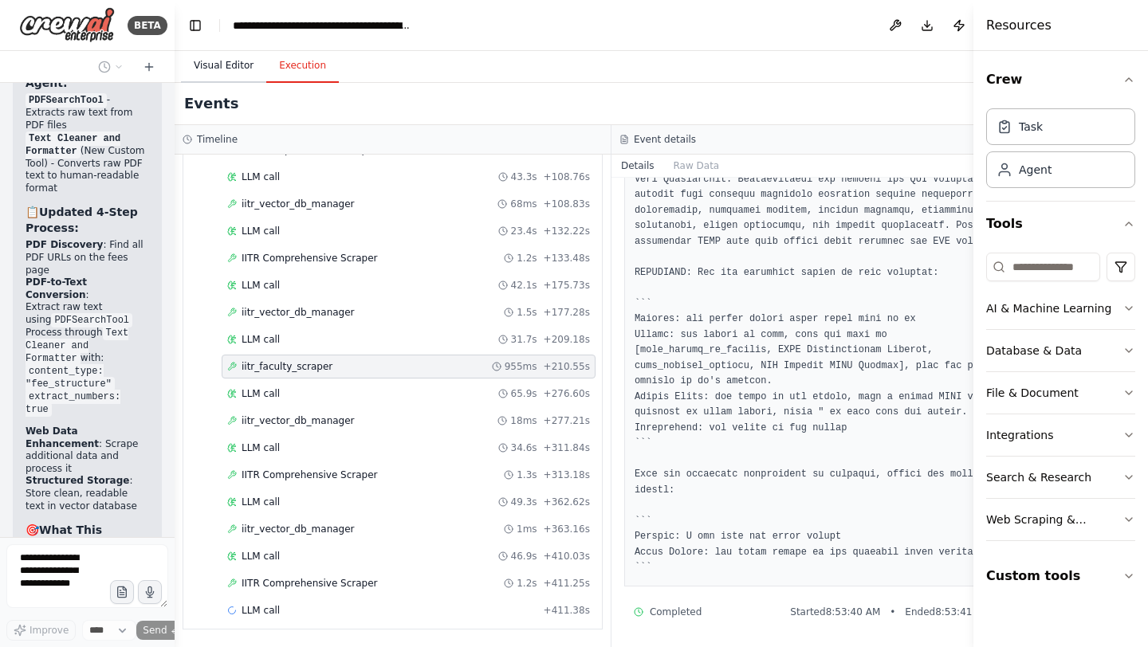
click at [222, 65] on button "Visual Editor" at bounding box center [223, 65] width 85 height 33
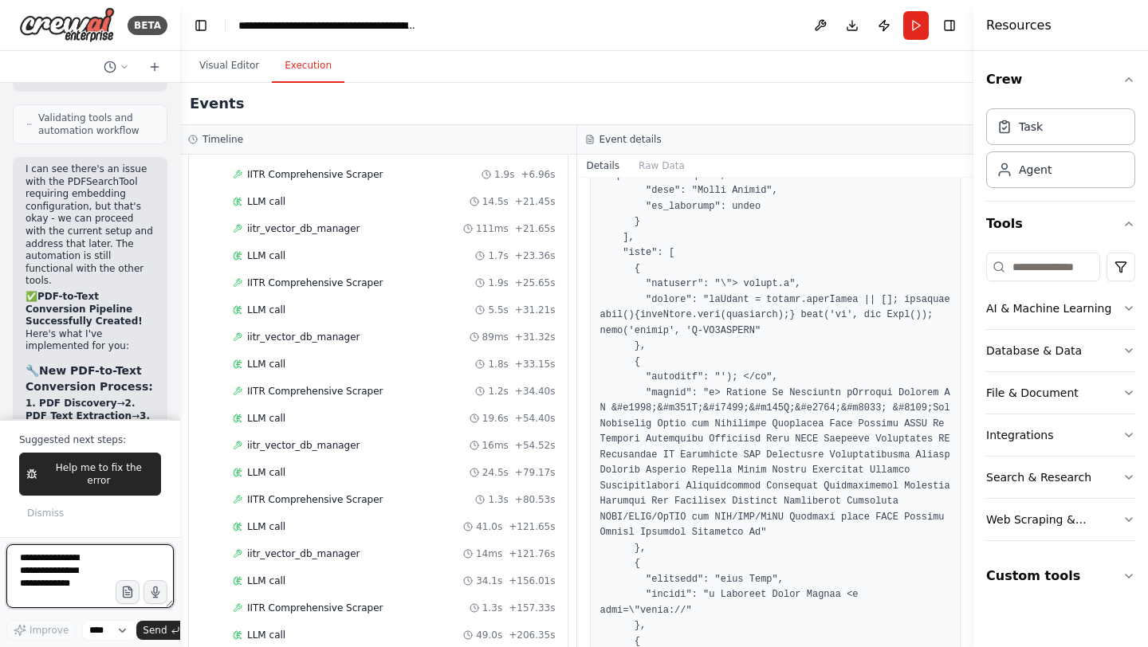
scroll to position [546647, 0]
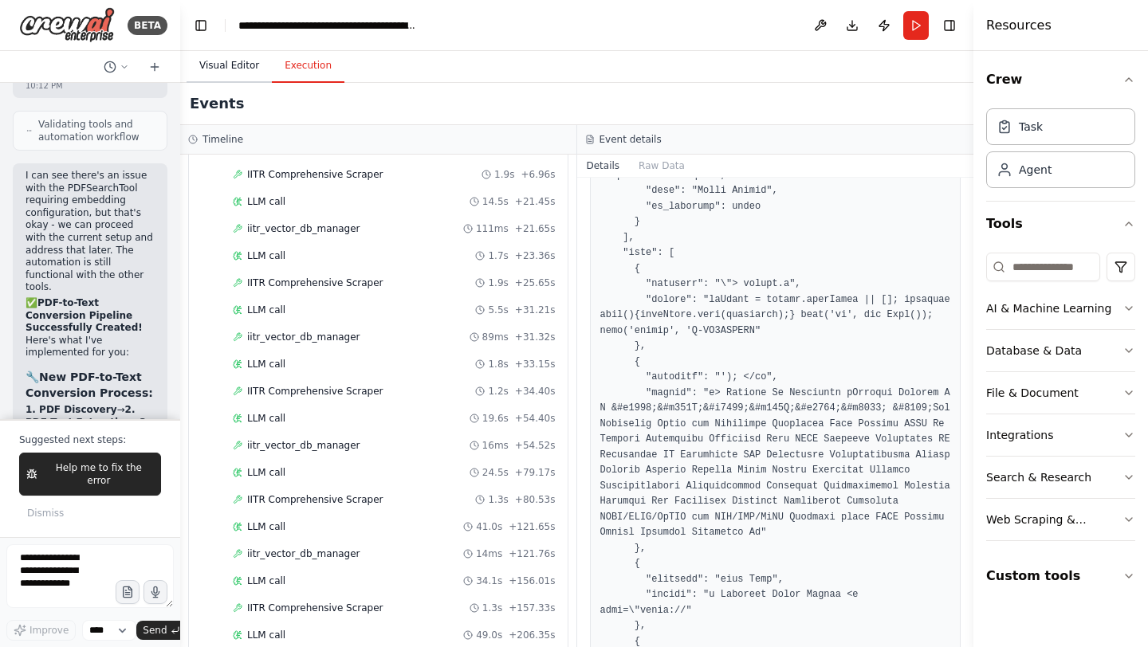
click at [226, 64] on button "Visual Editor" at bounding box center [228, 65] width 85 height 33
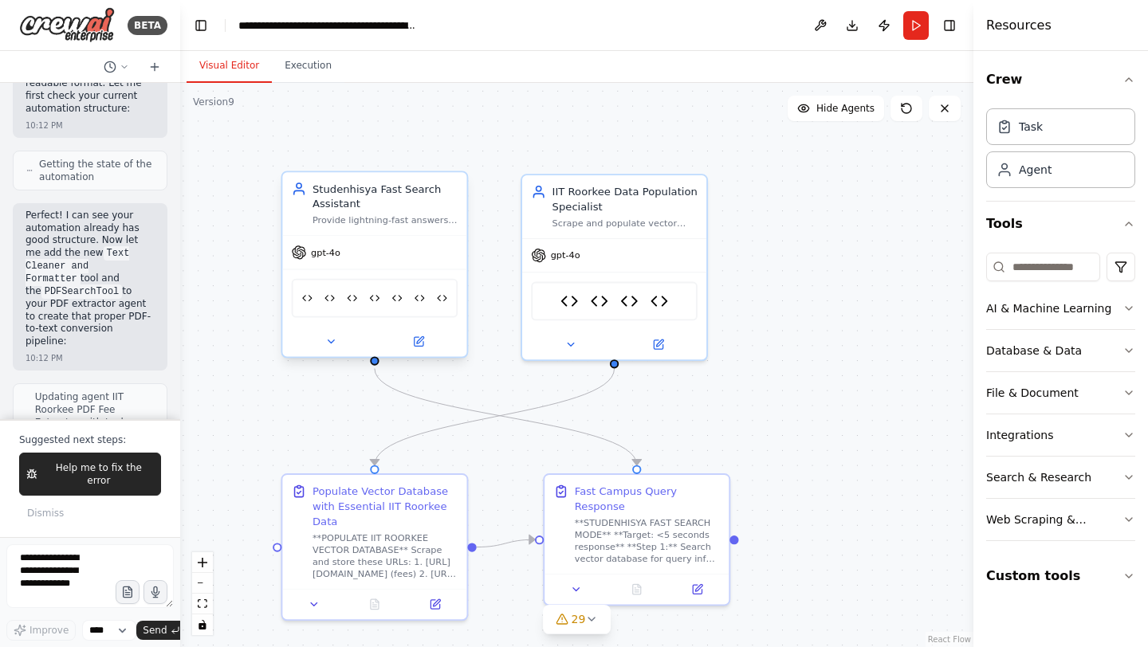
scroll to position [545912, 0]
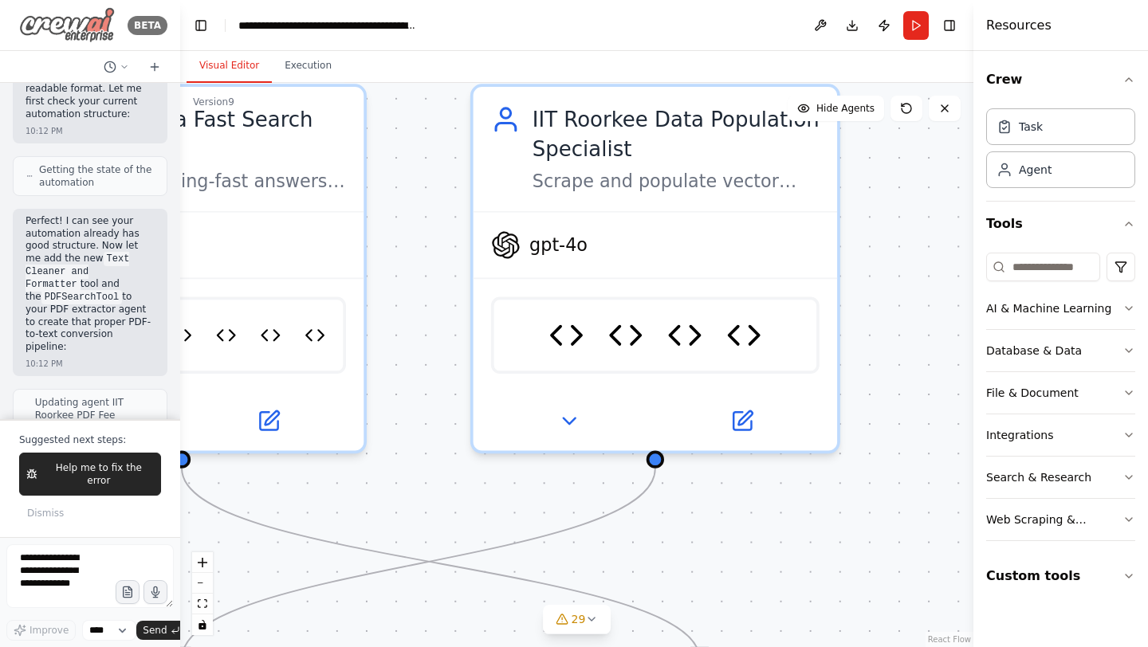
click at [67, 26] on img at bounding box center [67, 25] width 96 height 36
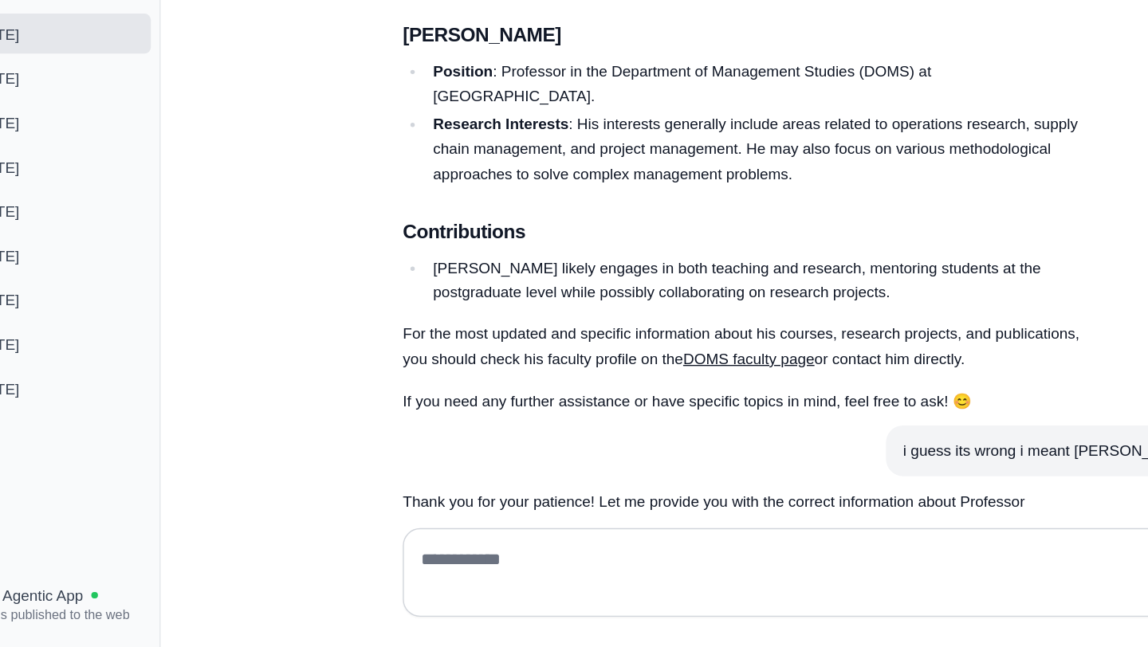
click at [418, 593] on textarea at bounding box center [671, 592] width 556 height 45
type textarea "**********"
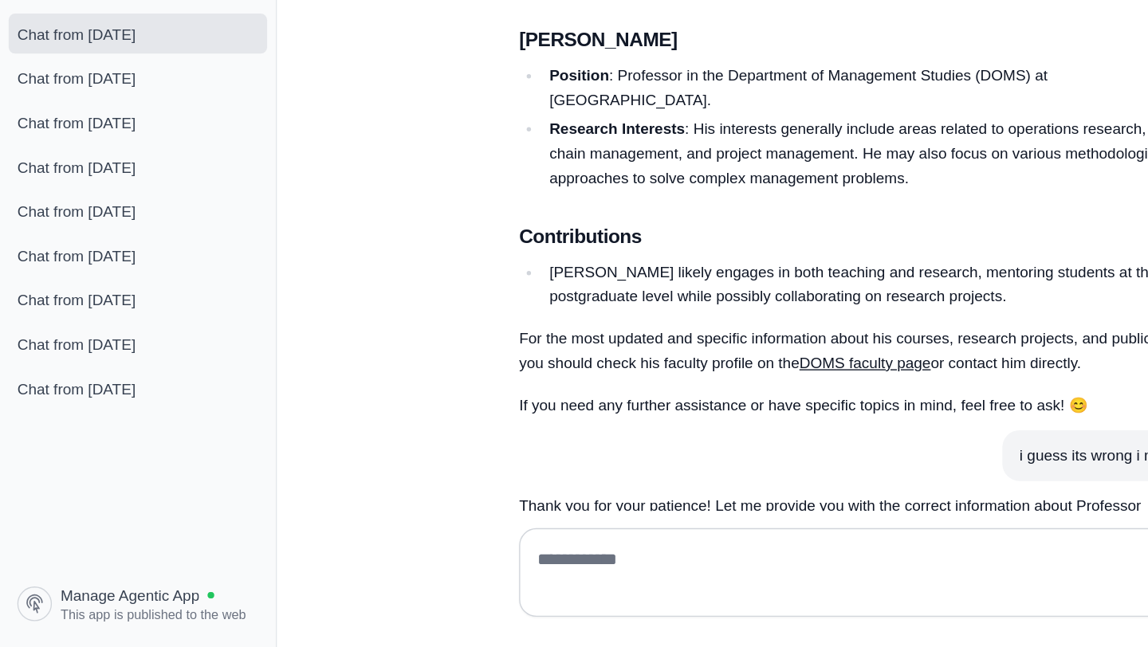
scroll to position [15656, 0]
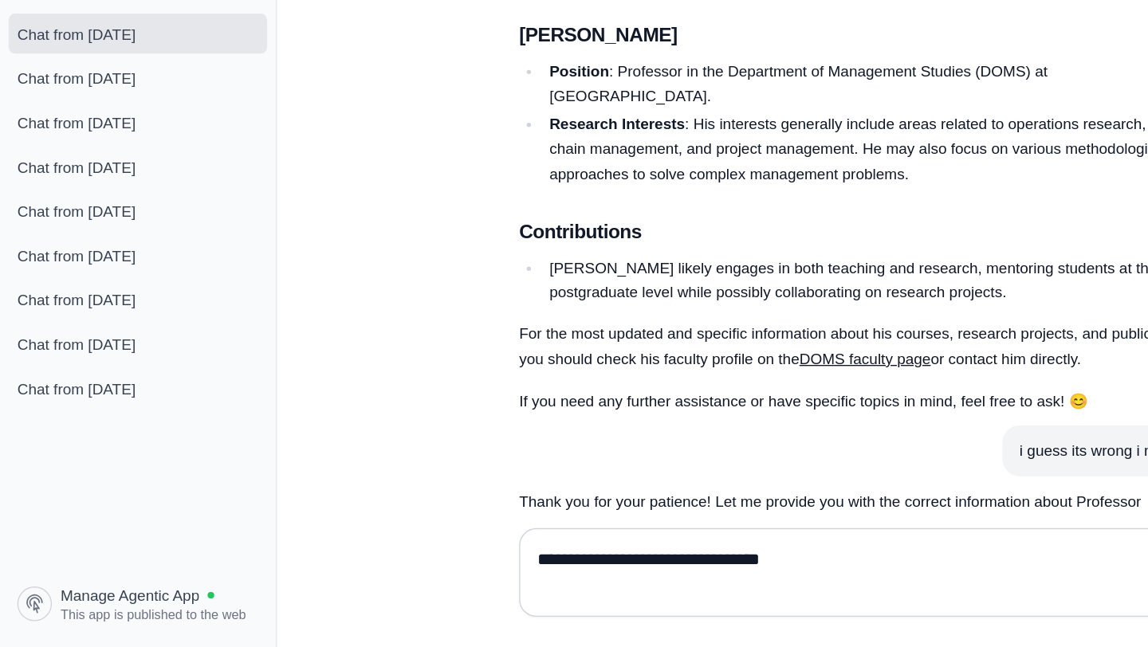
type textarea "**********"
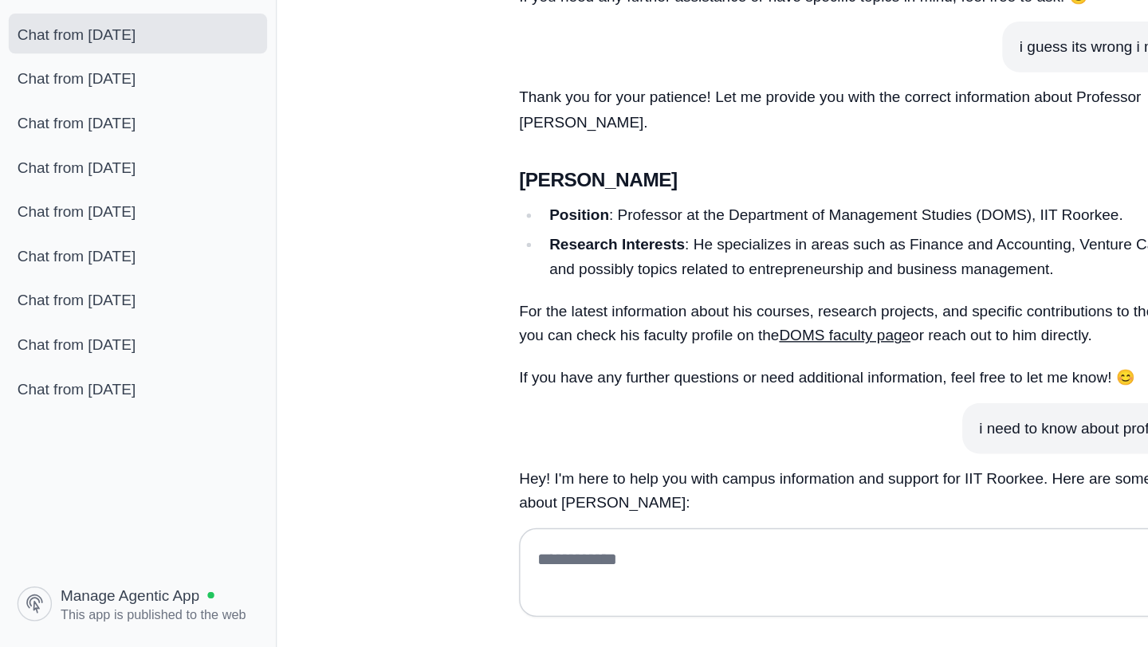
scroll to position [15955, 0]
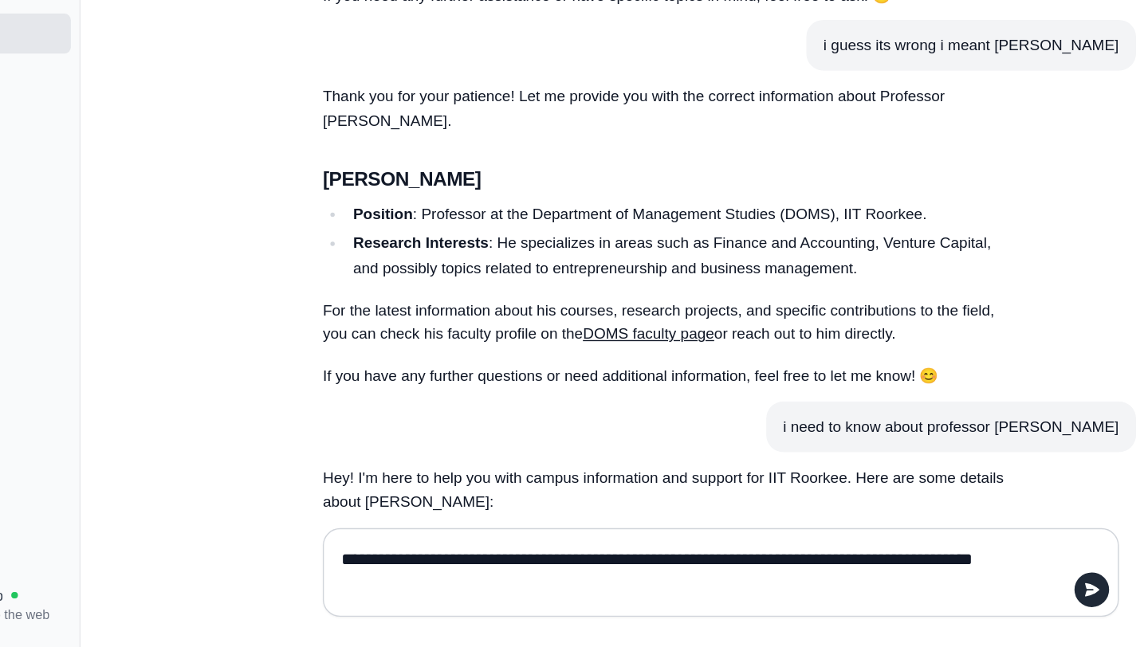
type textarea "**********"
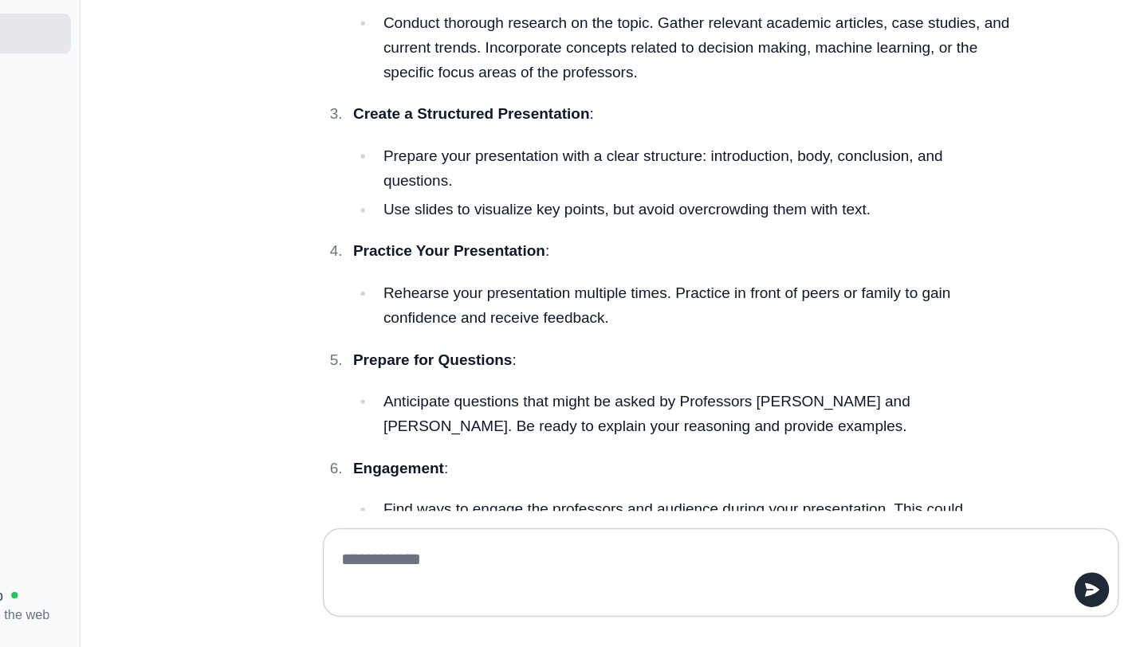
scroll to position [16918, 0]
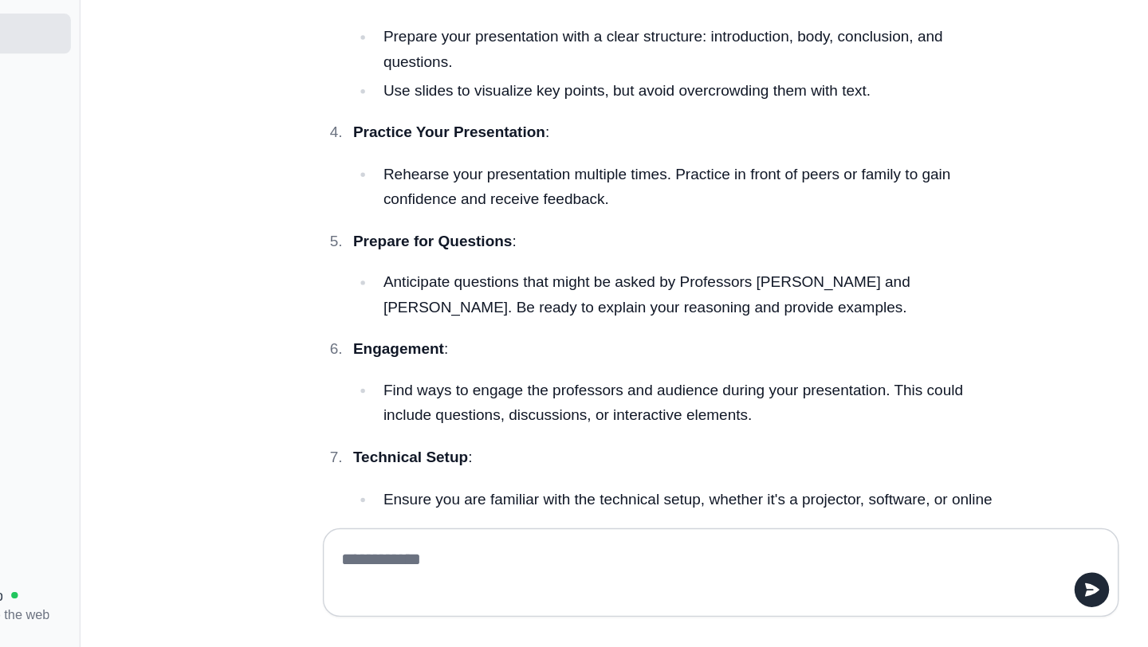
drag, startPoint x: 761, startPoint y: 504, endPoint x: 579, endPoint y: 420, distance: 200.4
click at [579, 420] on div "Hey! I'm here to help you with campus information and support for IIT Roorkee. …" at bounding box center [638, 321] width 510 height 906
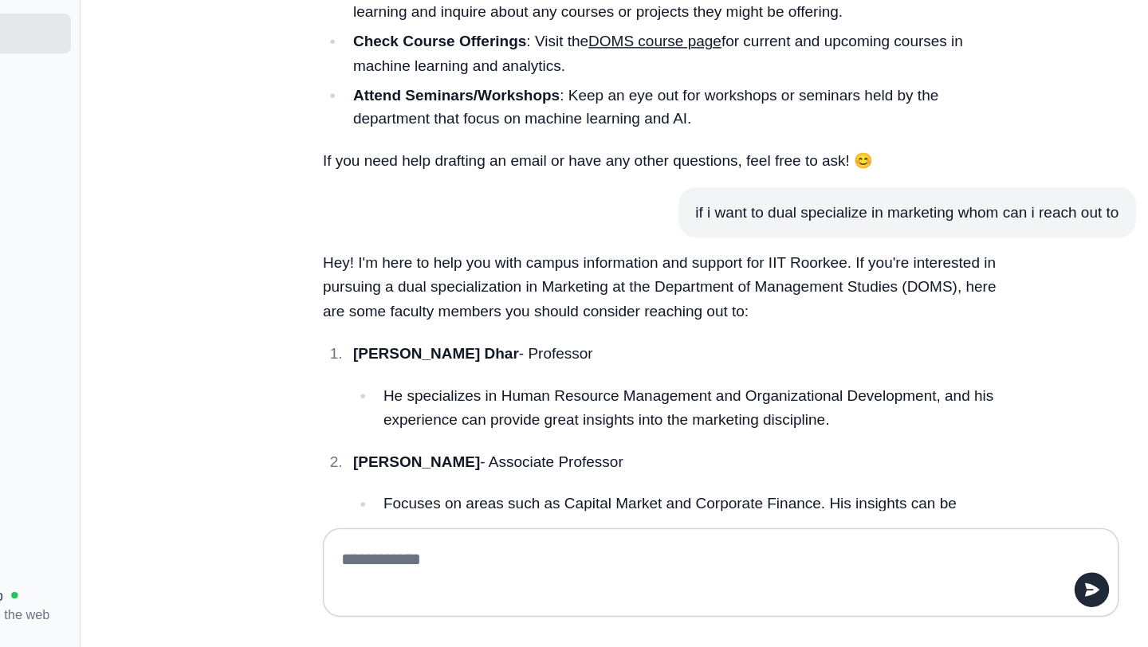
scroll to position [14273, 0]
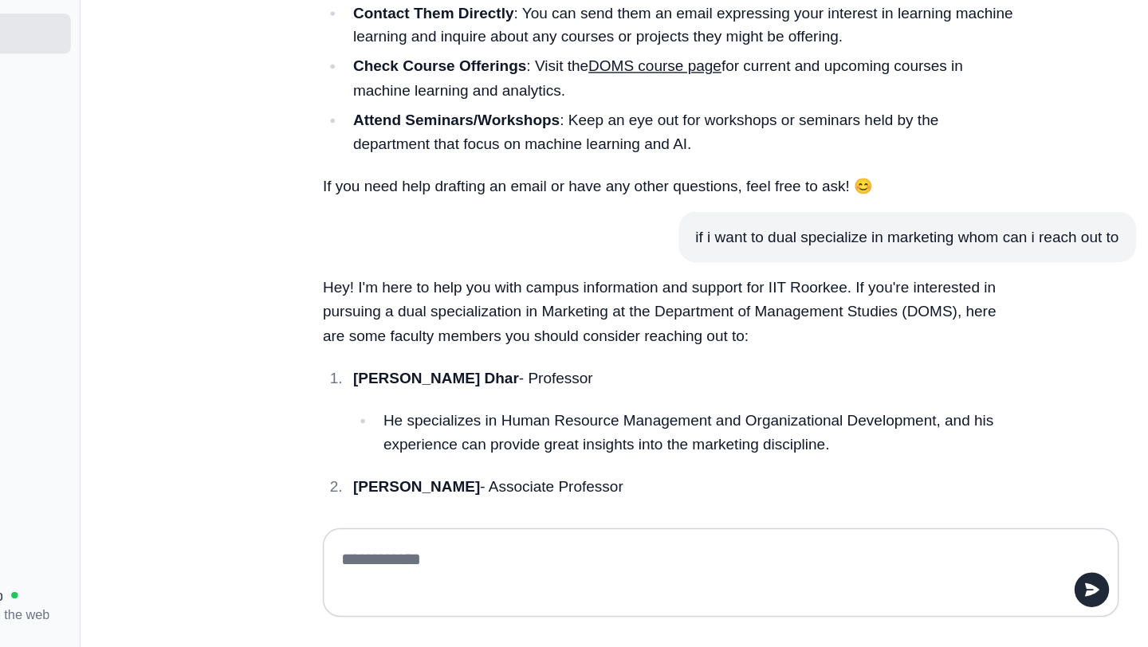
click at [461, 584] on textarea at bounding box center [671, 592] width 556 height 45
type textarea "**********"
click at [947, 606] on icon "submit" at bounding box center [949, 605] width 10 height 10
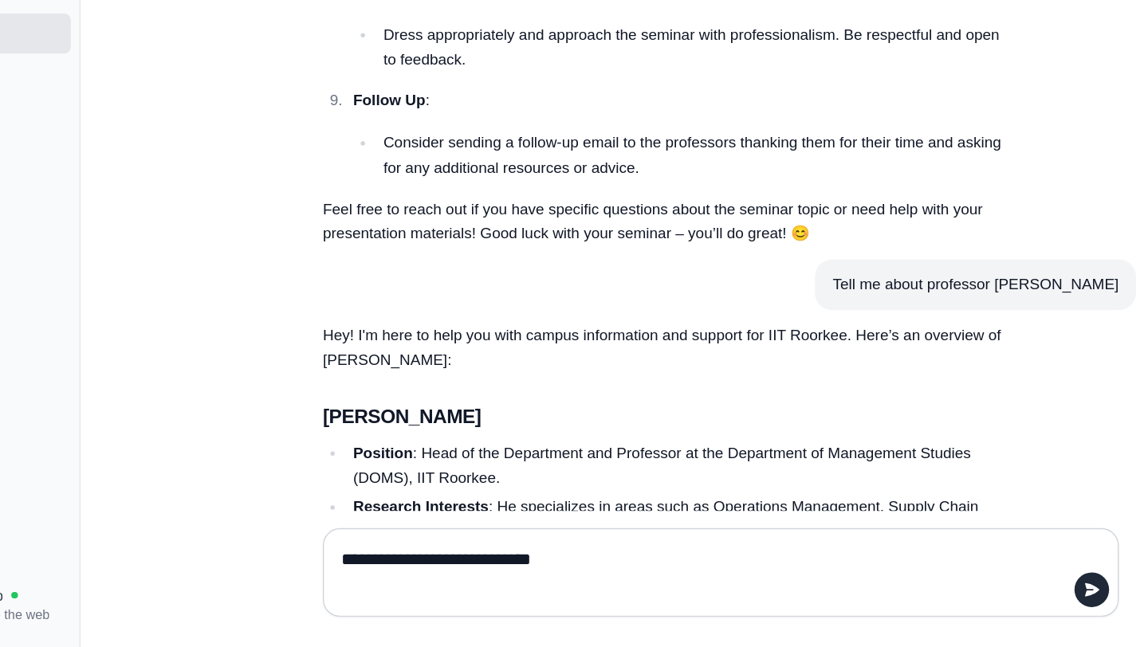
scroll to position [17341, 0]
type textarea "**********"
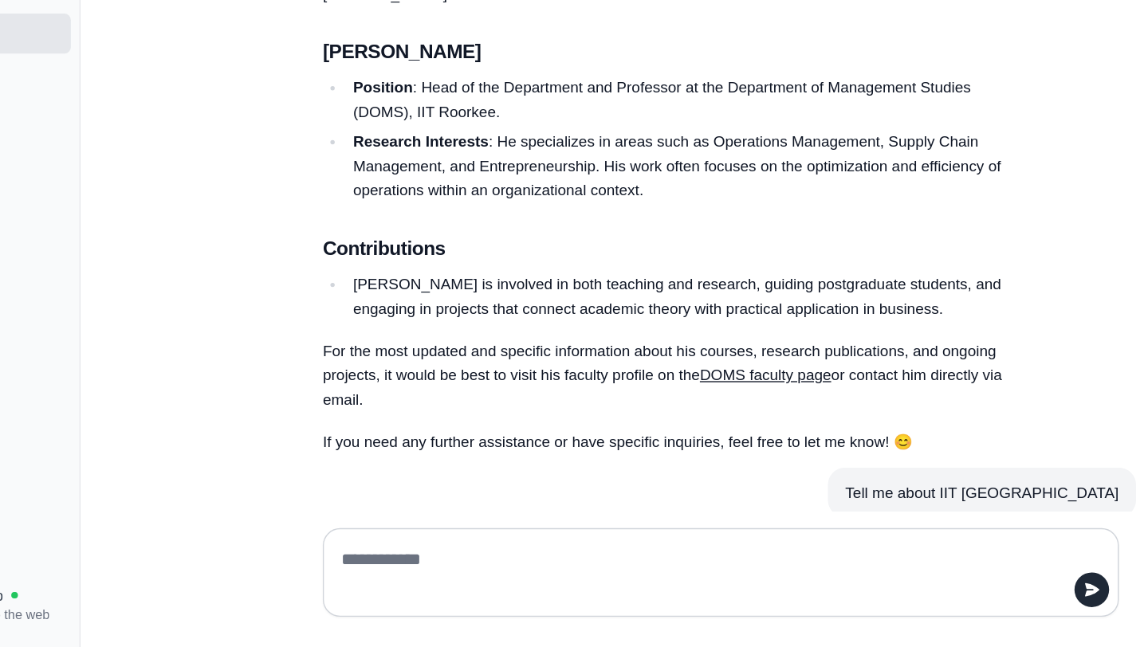
scroll to position [17607, 0]
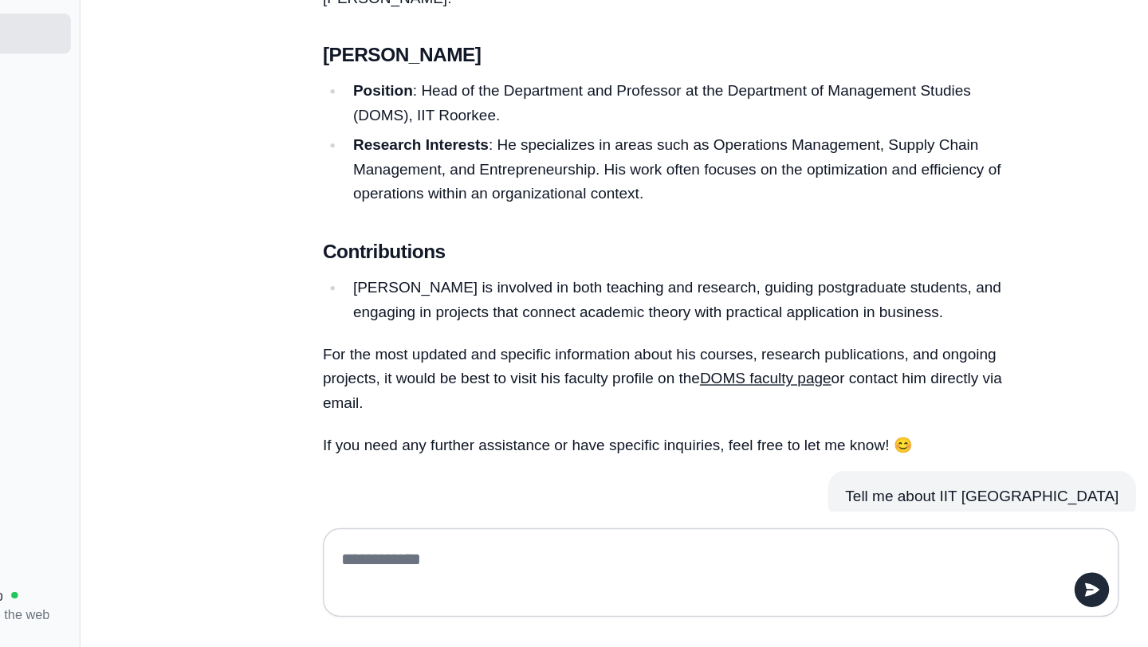
drag, startPoint x: 766, startPoint y: 319, endPoint x: 380, endPoint y: 304, distance: 386.0
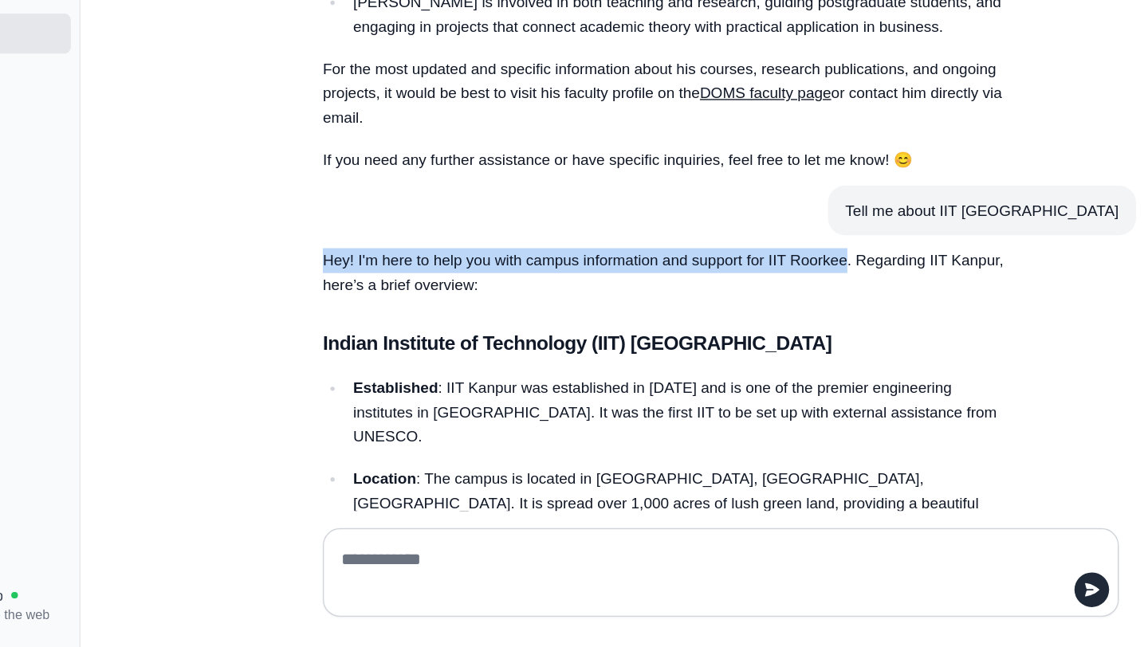
scroll to position [17911, 0]
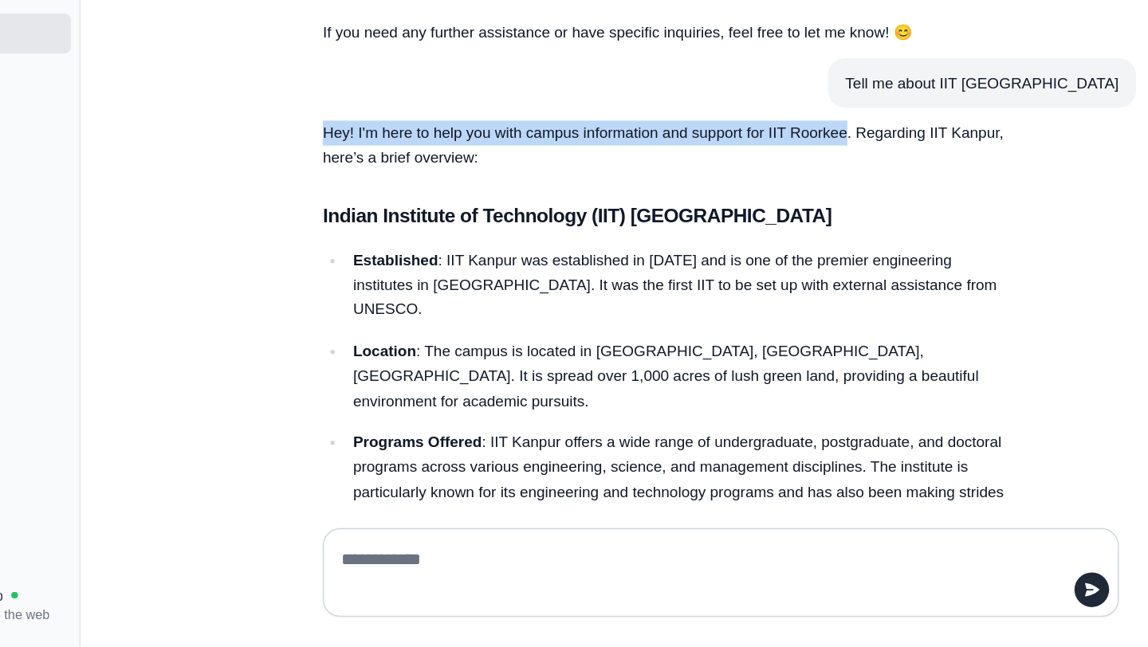
click at [475, 586] on textarea at bounding box center [671, 592] width 556 height 45
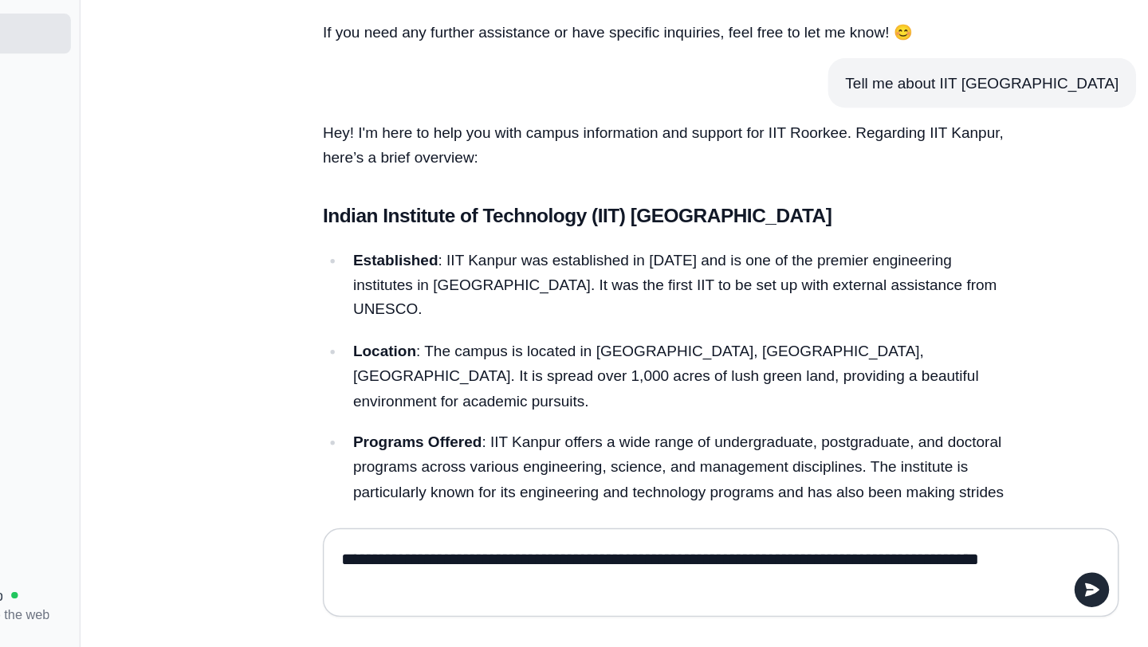
type textarea "**********"
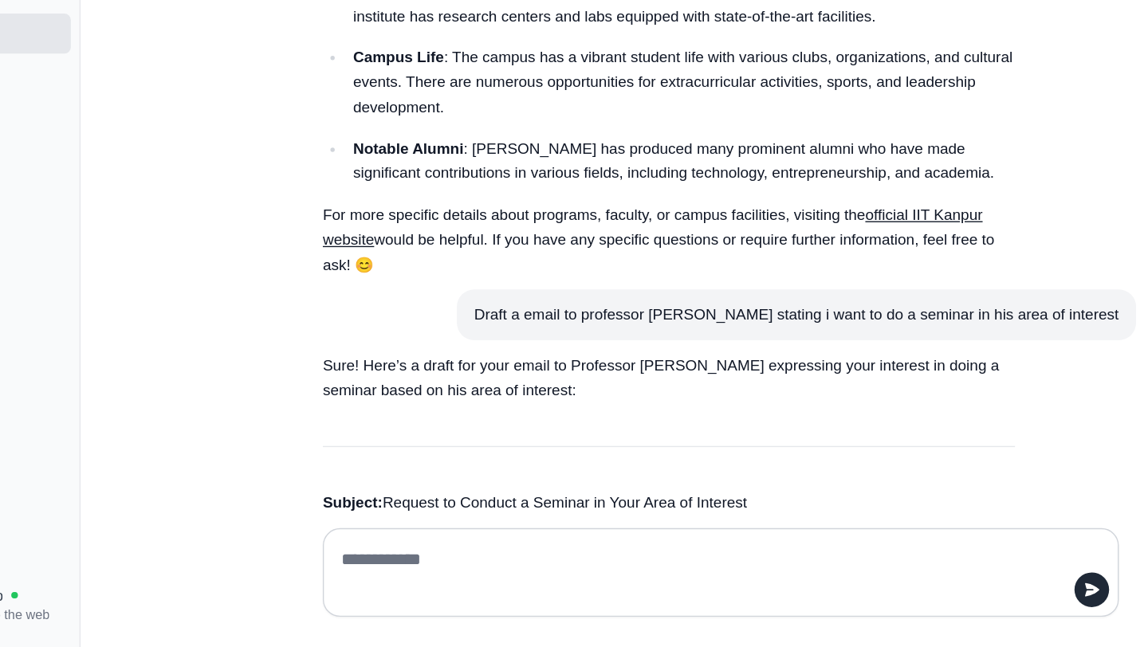
scroll to position [18354, 0]
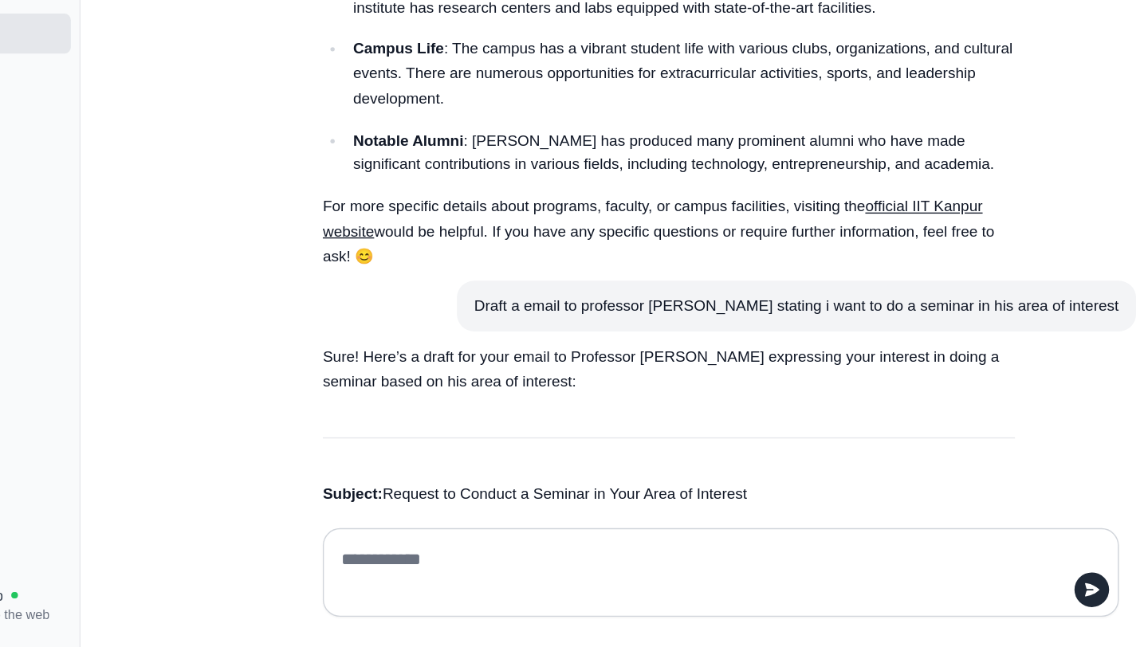
type textarea "*"
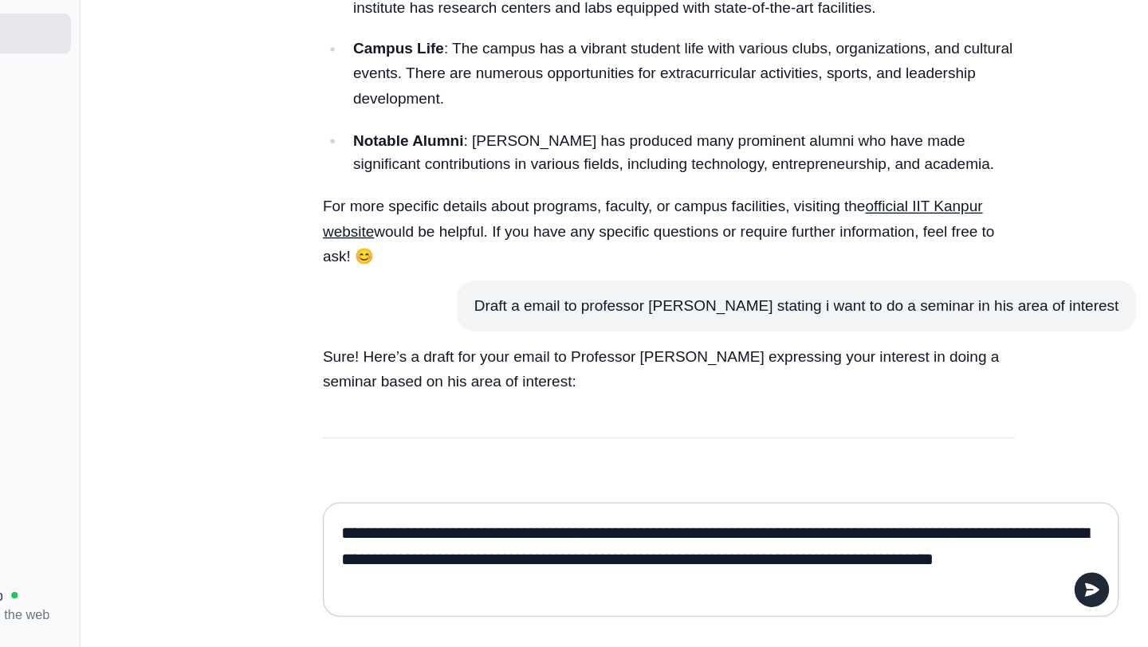
type textarea "**********"
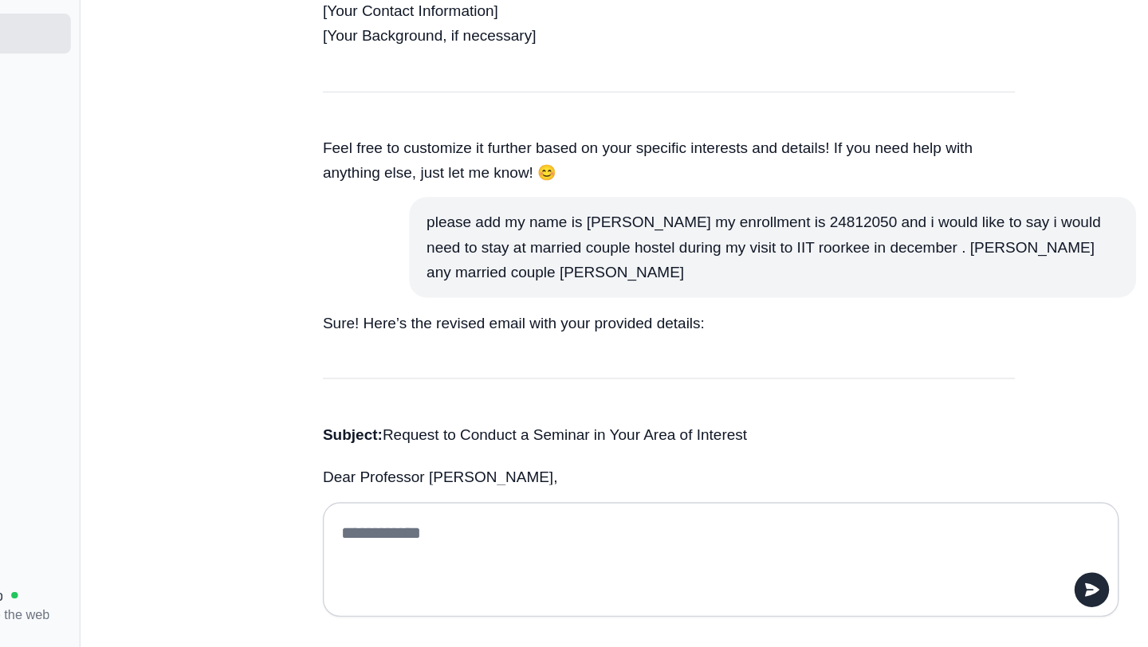
scroll to position [19031, 0]
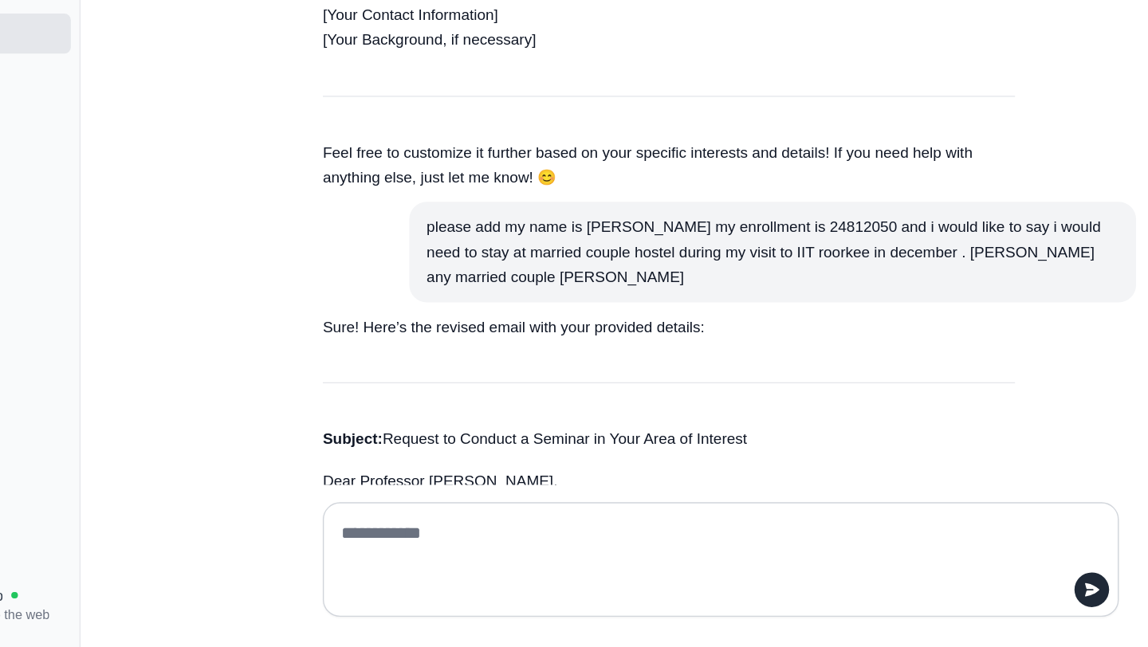
drag, startPoint x: 697, startPoint y: 382, endPoint x: 785, endPoint y: 381, distance: 87.7
click at [446, 559] on textarea at bounding box center [671, 583] width 556 height 64
type textarea "**********"
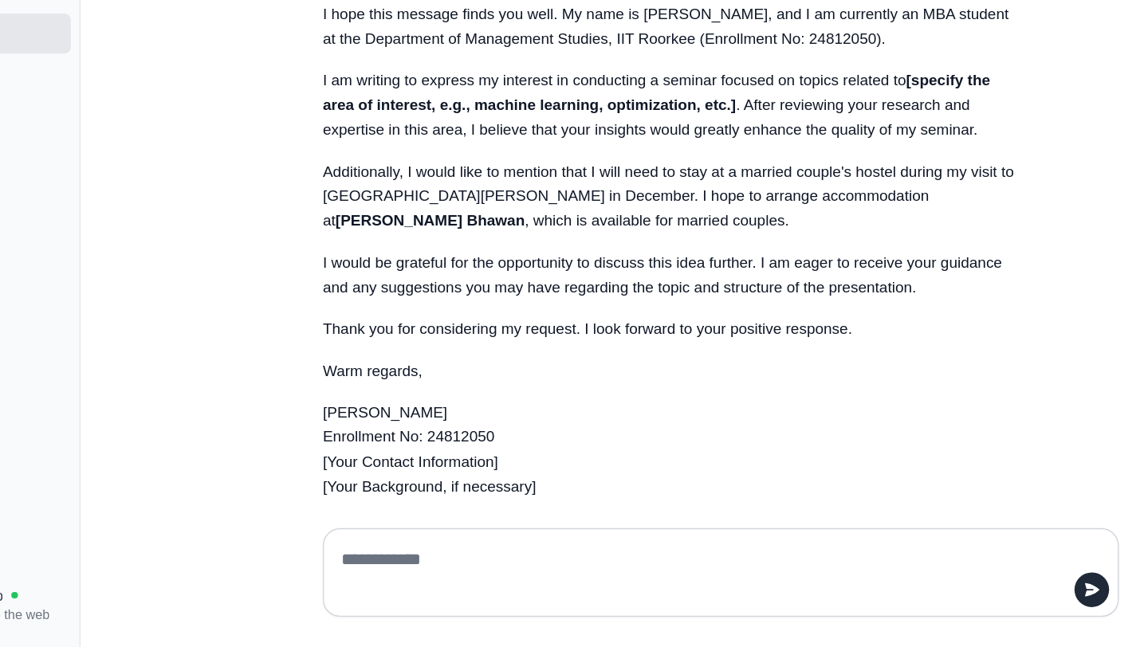
scroll to position [19408, 0]
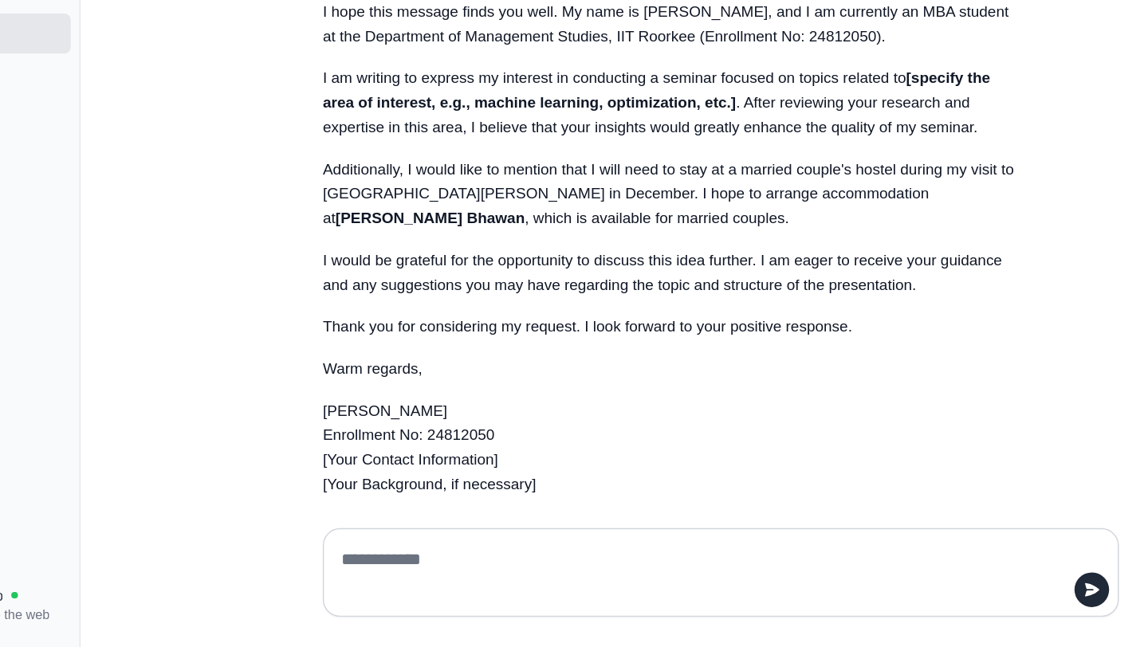
click at [524, 576] on textarea at bounding box center [671, 592] width 556 height 45
type textarea "**********"
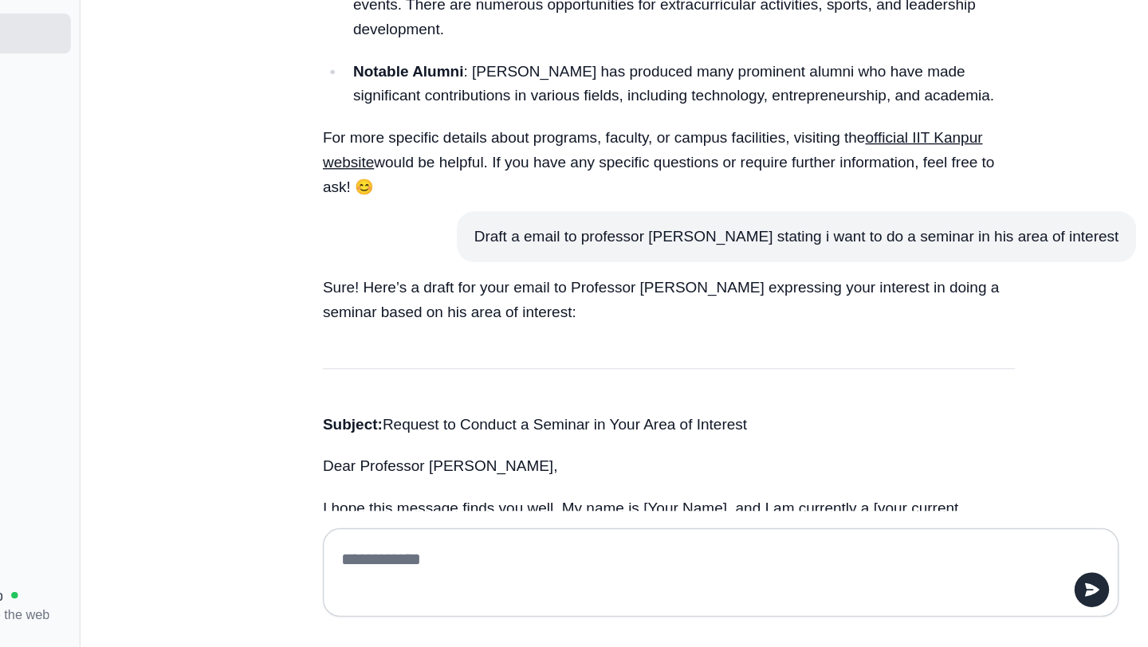
scroll to position [18327, 0]
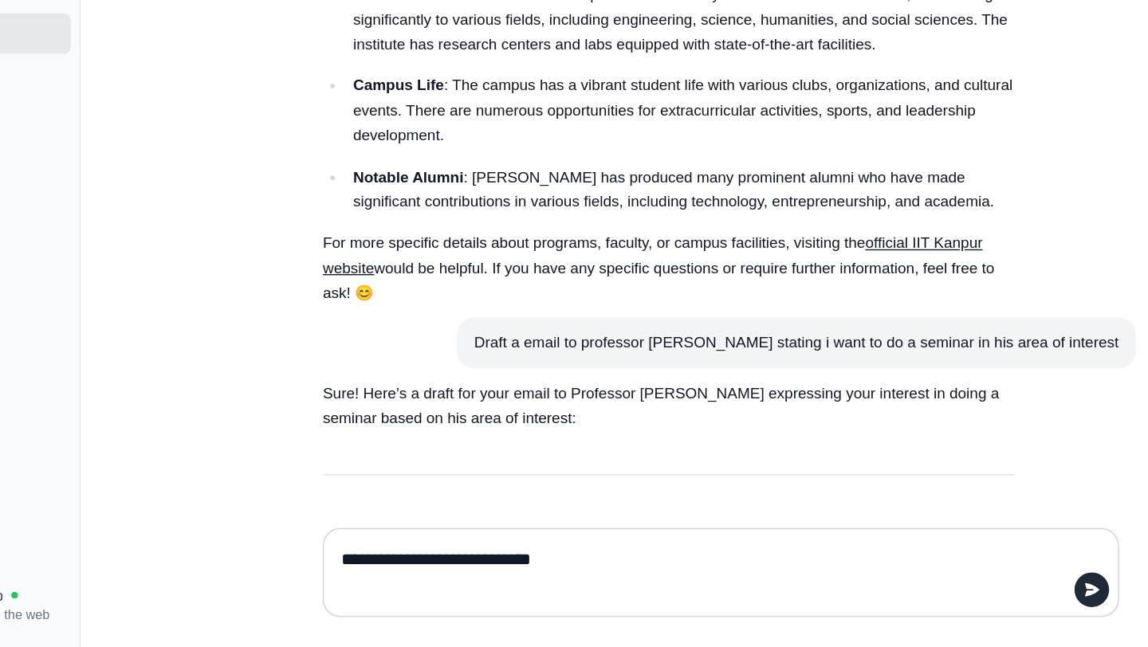
type textarea "**********"
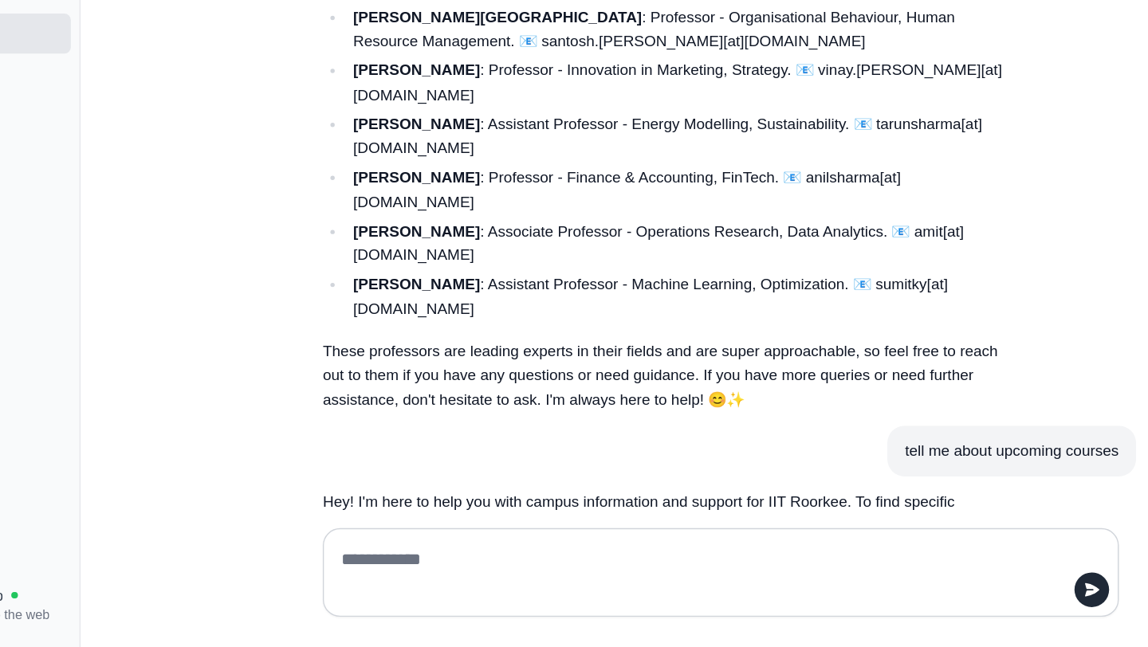
scroll to position [20830, 0]
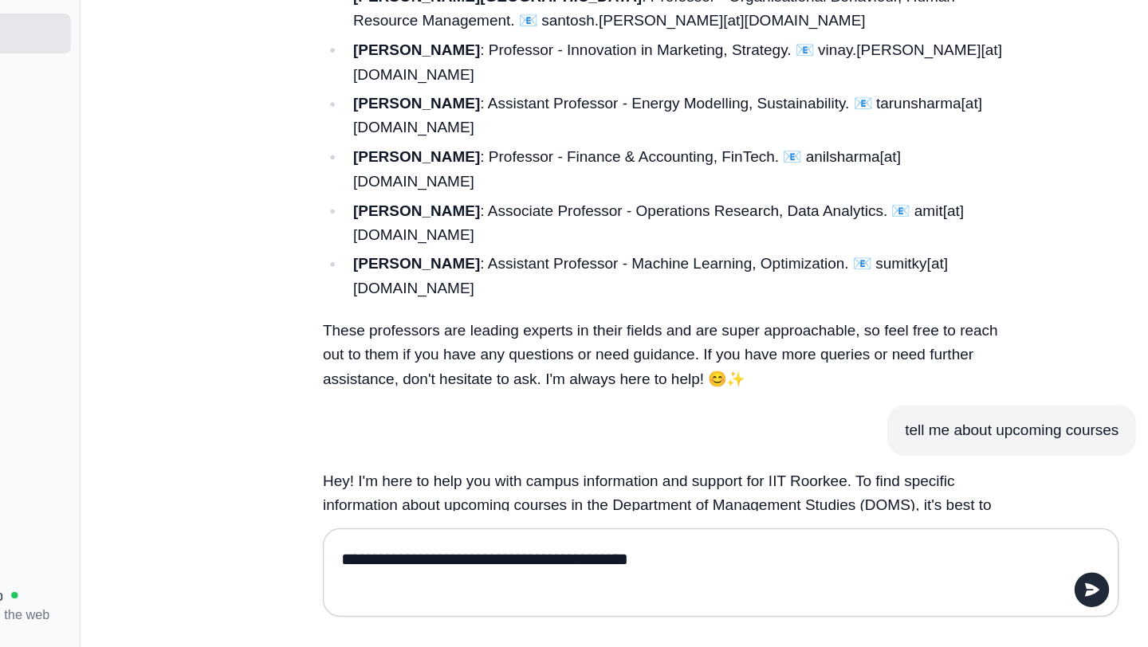
type textarea "**********"
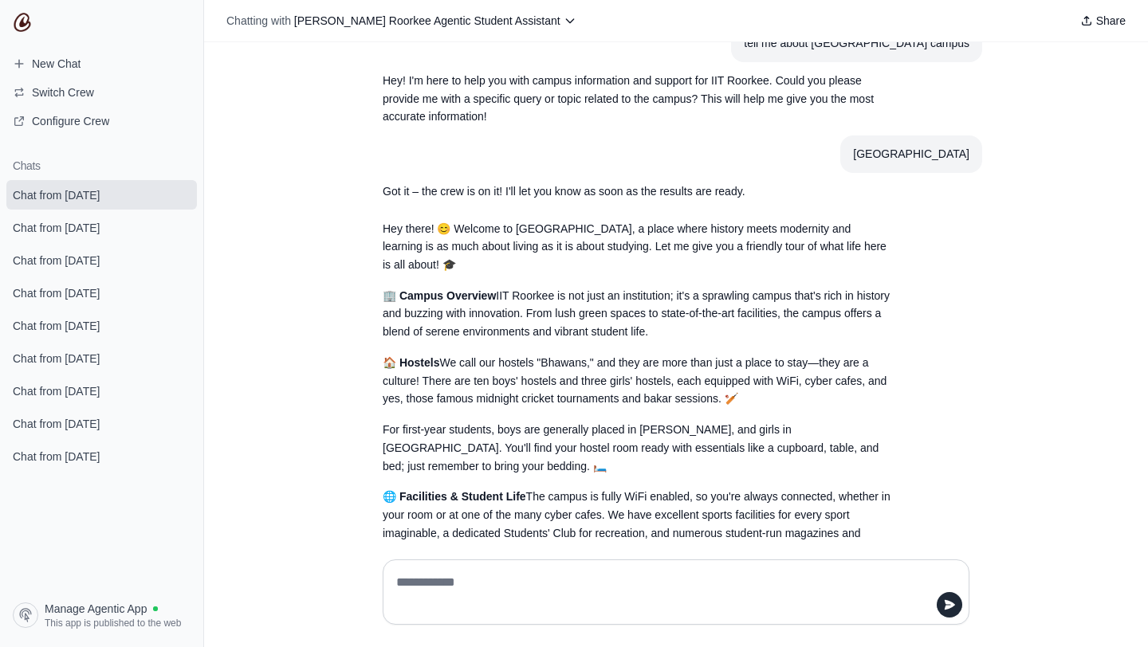
scroll to position [0, 0]
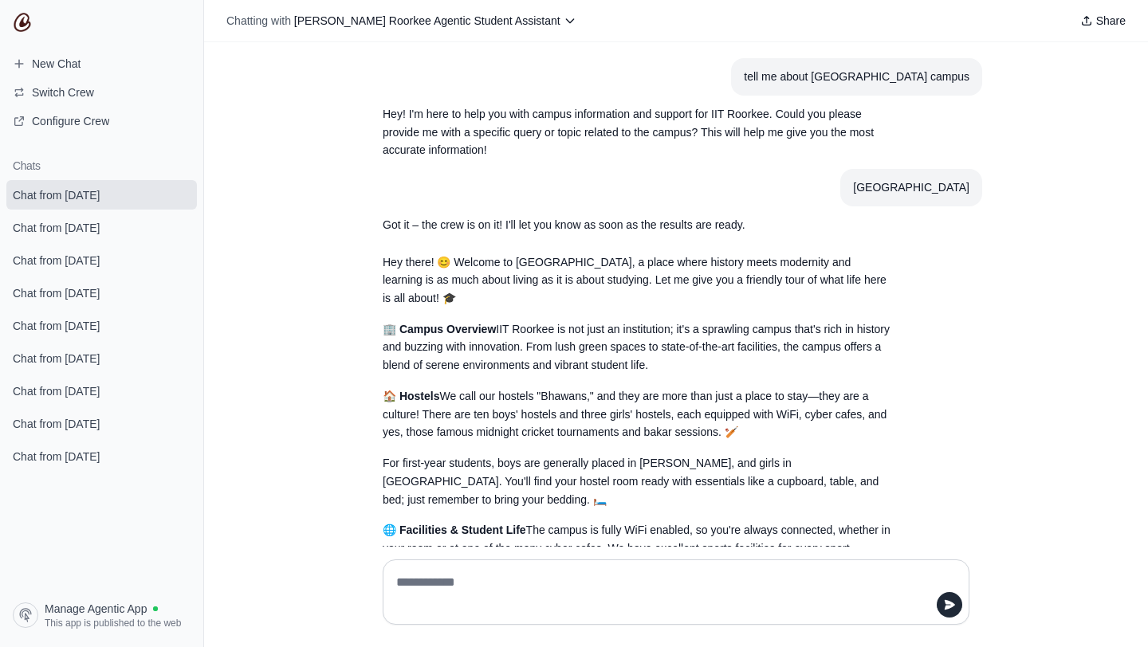
click at [27, 29] on img at bounding box center [22, 22] width 19 height 19
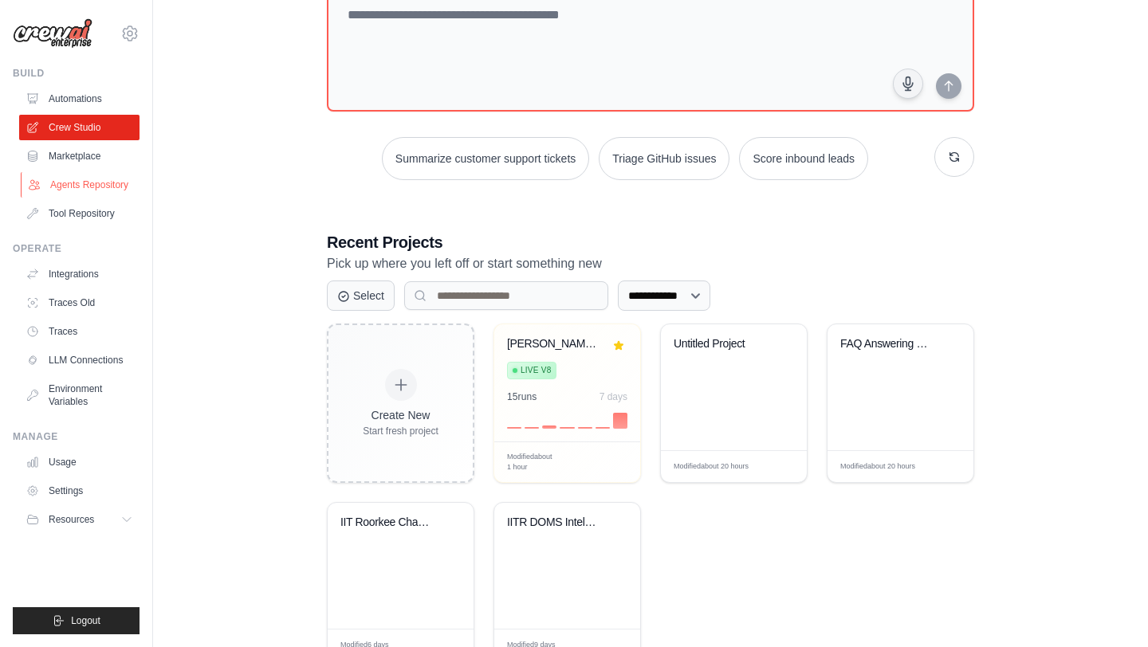
click at [81, 187] on link "Agents Repository" at bounding box center [81, 185] width 120 height 26
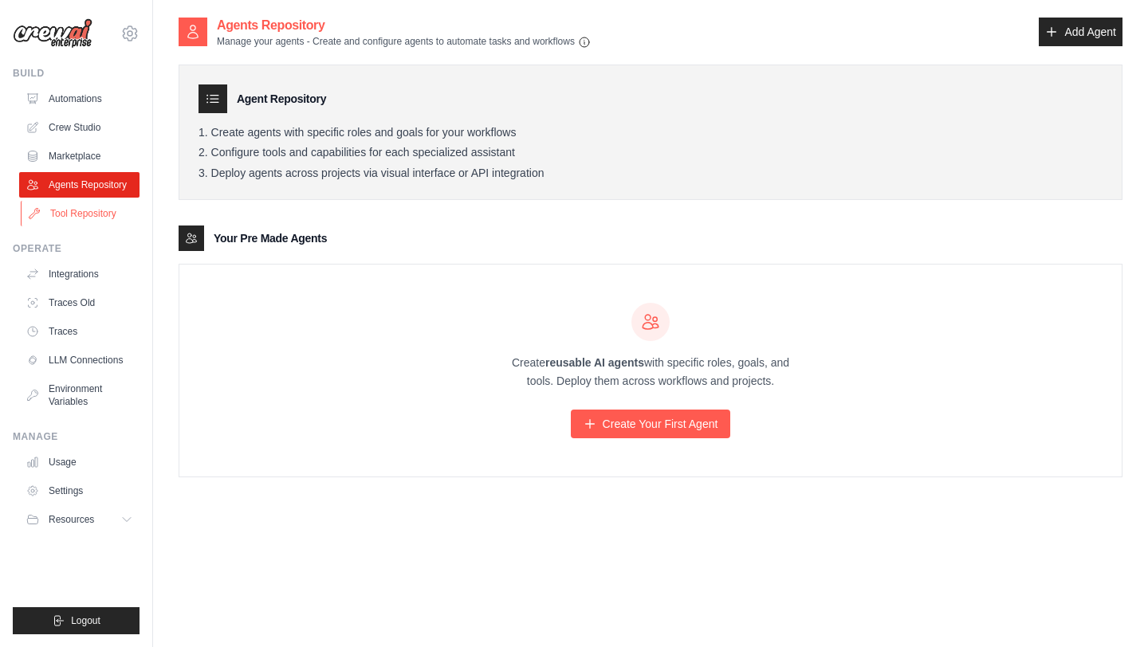
click at [81, 214] on link "Tool Repository" at bounding box center [81, 214] width 120 height 26
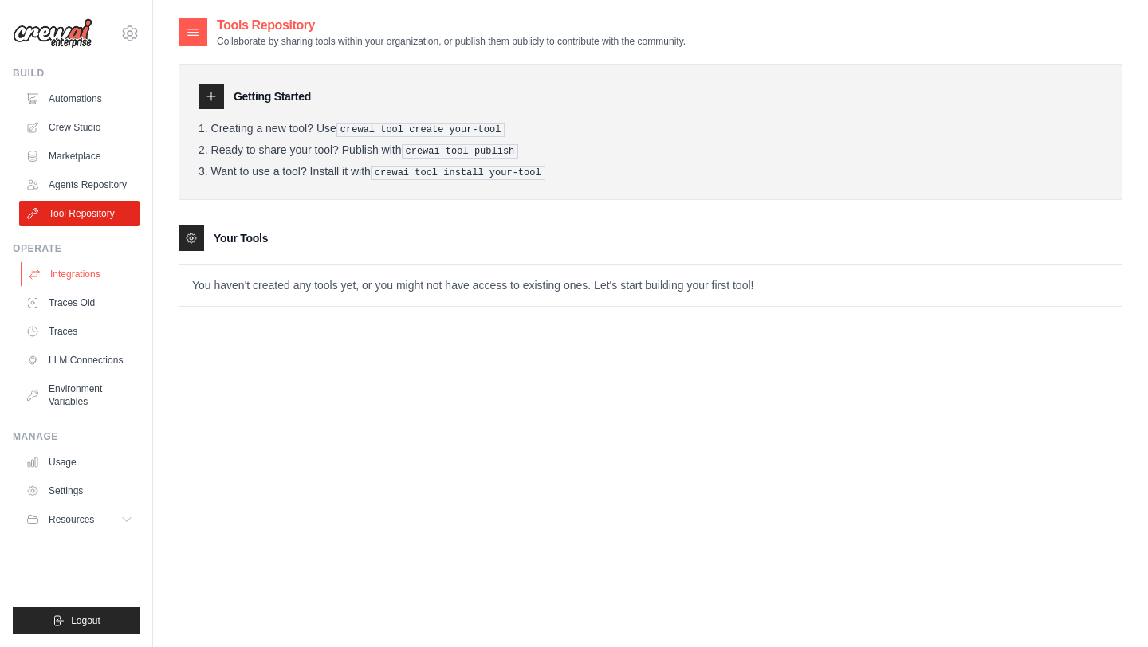
click at [82, 286] on link "Integrations" at bounding box center [81, 274] width 120 height 26
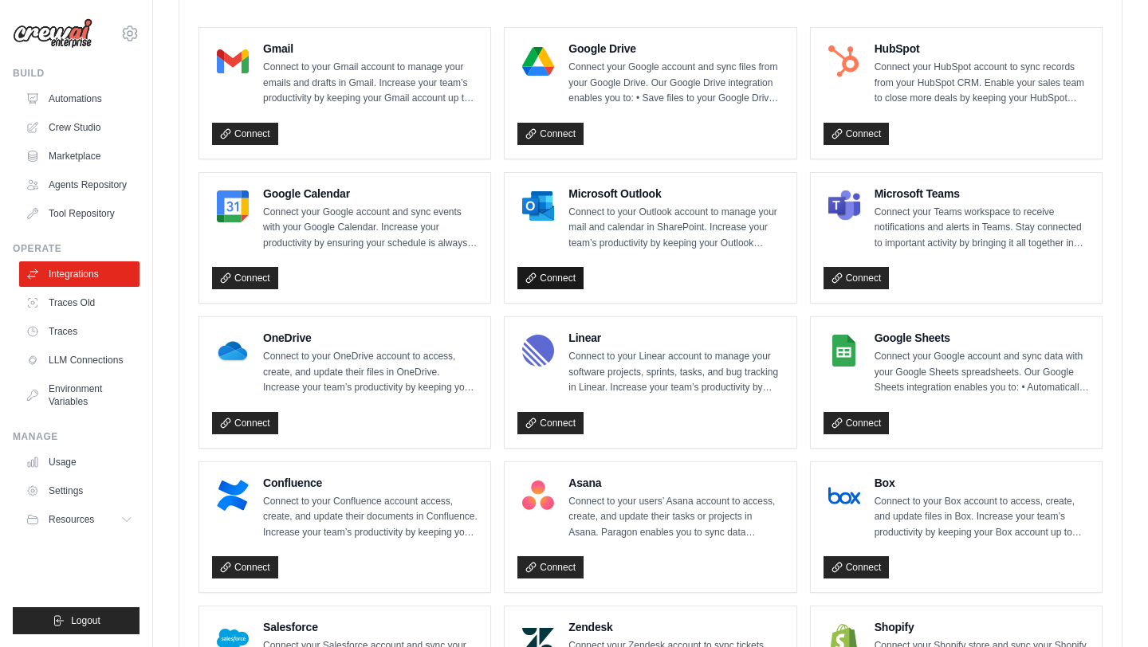
scroll to position [459, 0]
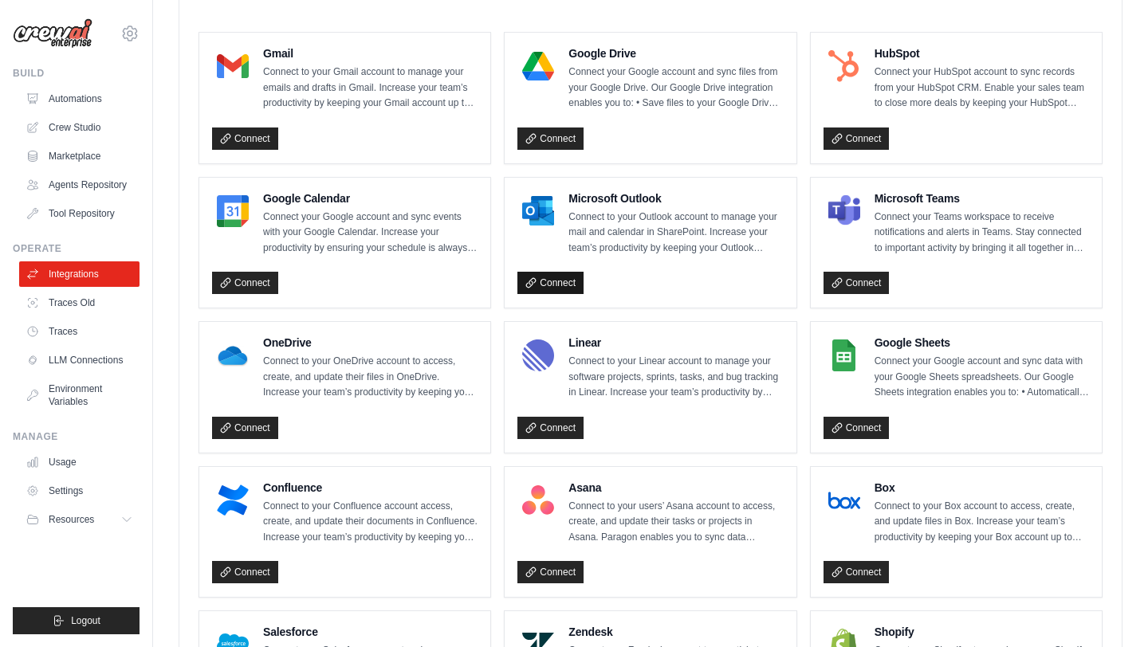
click at [564, 283] on link "Connect" at bounding box center [550, 283] width 66 height 22
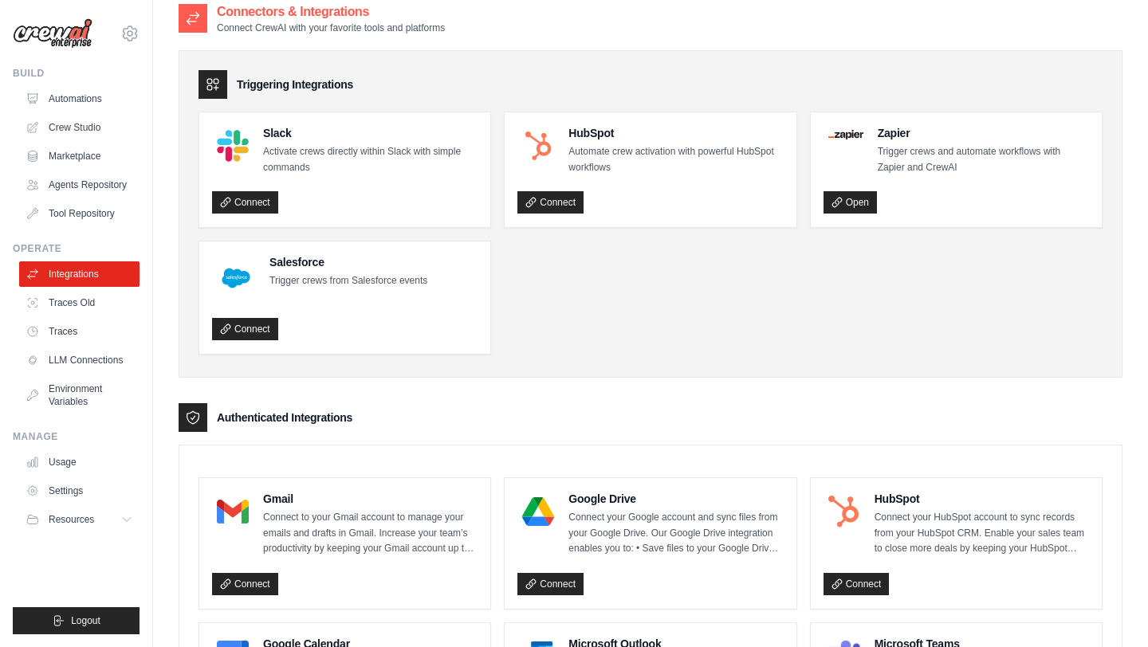
scroll to position [0, 0]
